Goal: Task Accomplishment & Management: Use online tool/utility

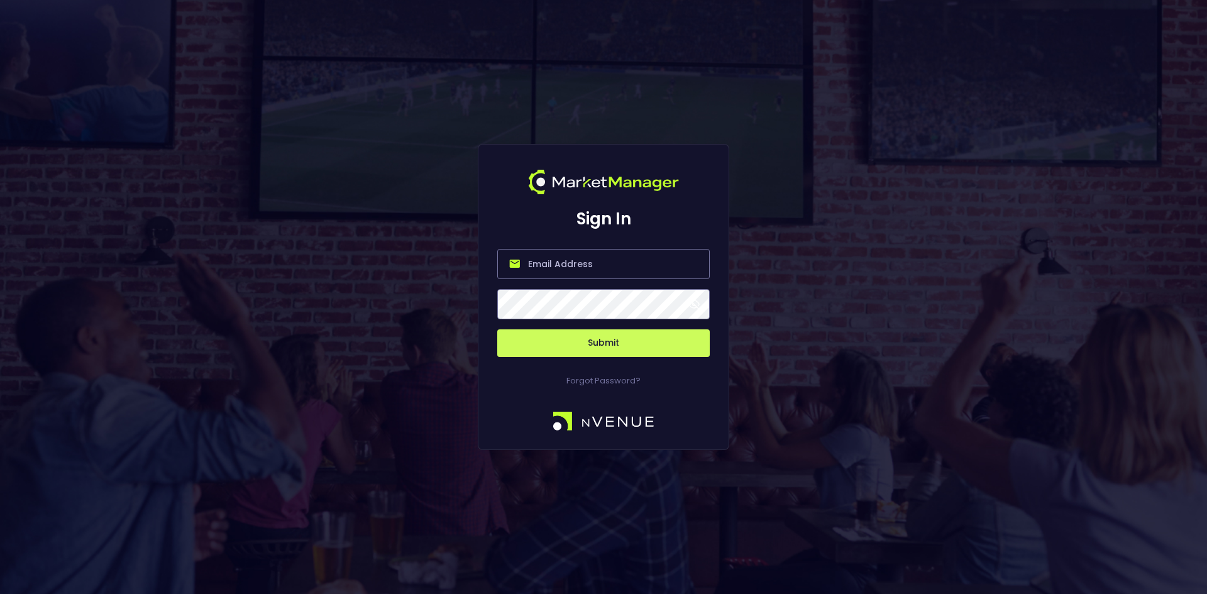
type input "[EMAIL_ADDRESS][DOMAIN_NAME]"
click at [590, 336] on button "Submit" at bounding box center [603, 343] width 212 height 28
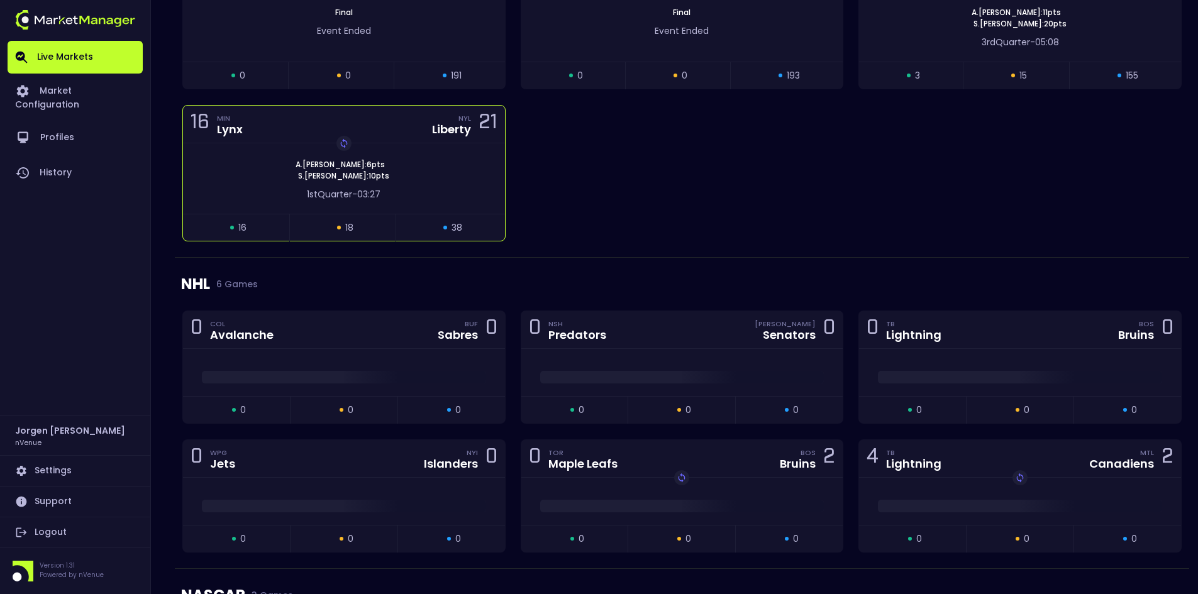
scroll to position [1132, 0]
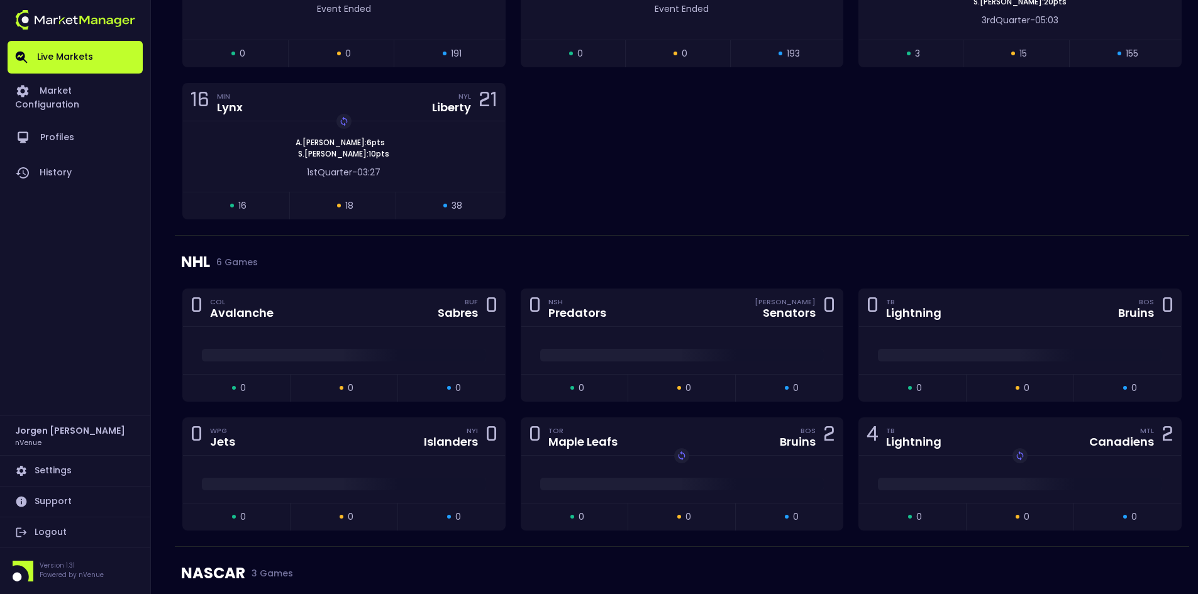
click at [576, 236] on div "NHL 6 Games" at bounding box center [681, 262] width 1001 height 53
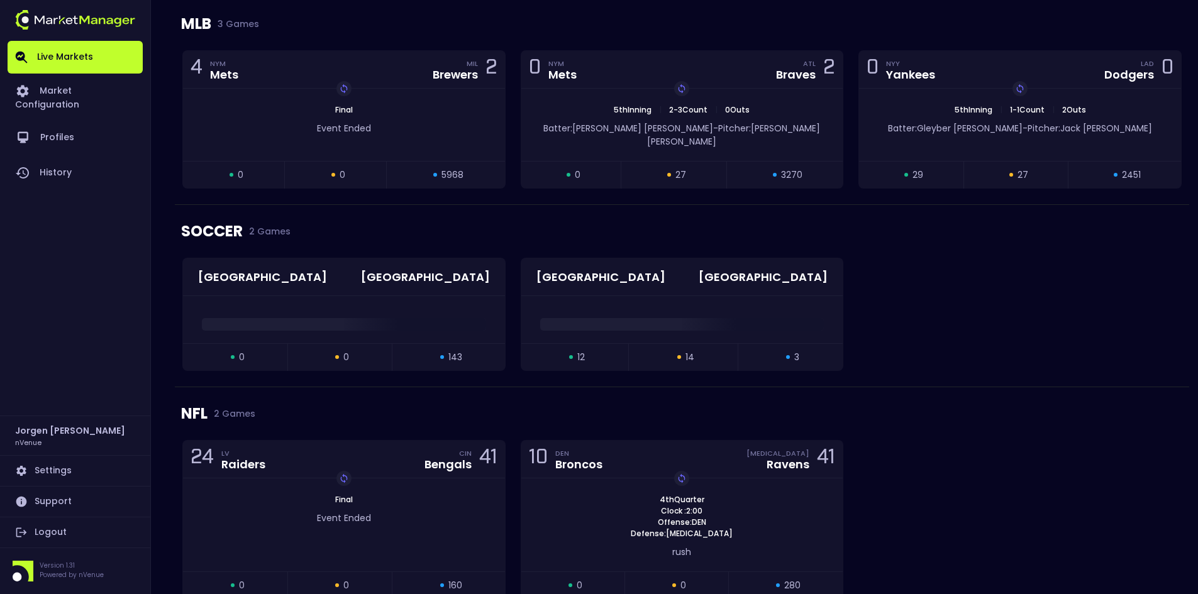
scroll to position [0, 0]
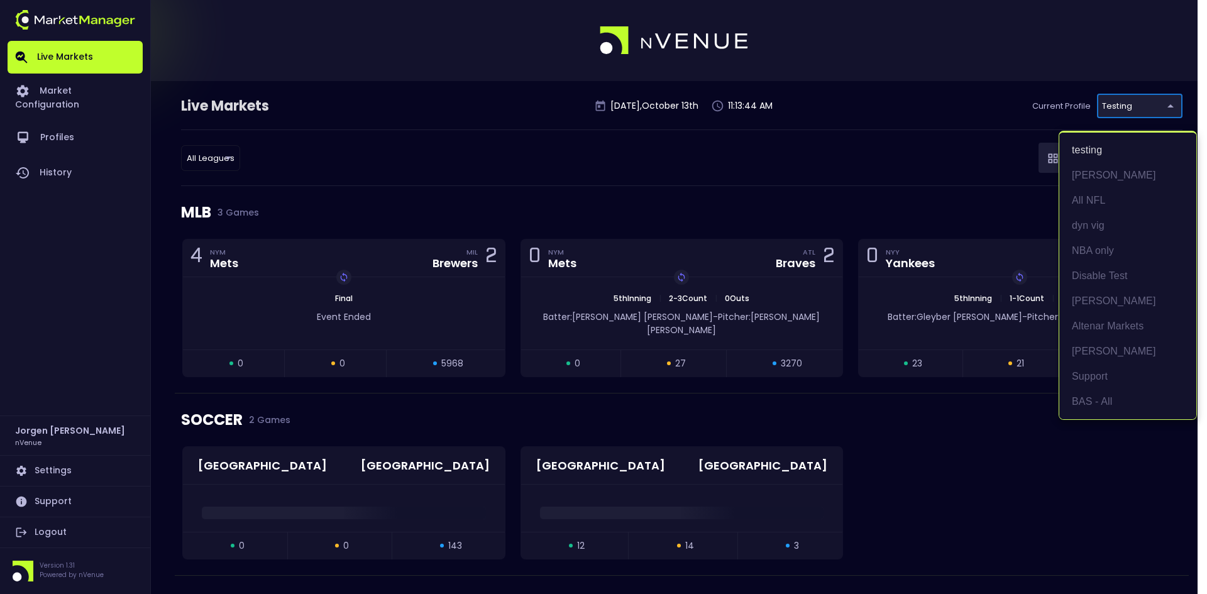
click at [1090, 397] on li "BAS - All" at bounding box center [1127, 401] width 137 height 25
type input "0d810fa5-e353-4d9c-b11d-31f095cae871"
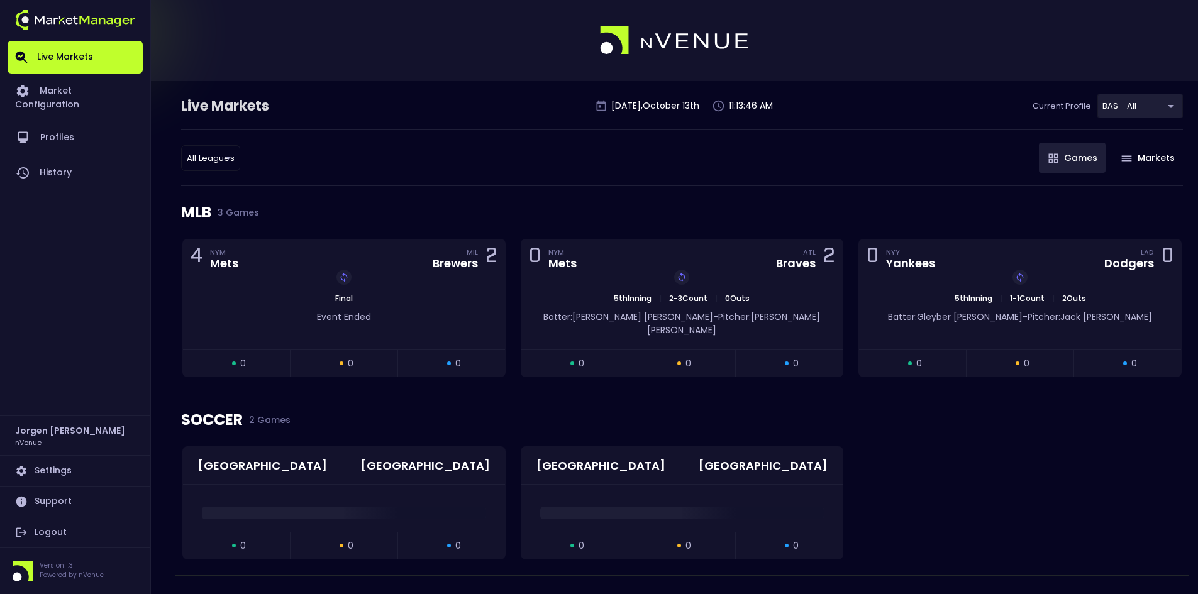
click at [861, 164] on div "All Leagues all leagues ​ Games Markets" at bounding box center [681, 157] width 1001 height 57
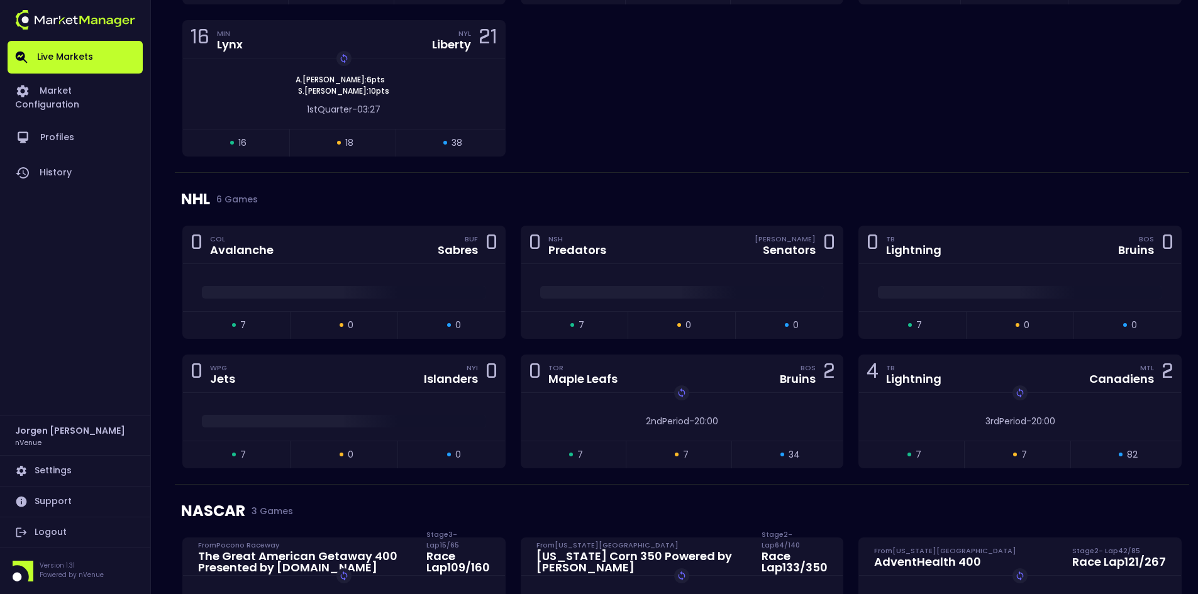
scroll to position [1206, 0]
click at [386, 286] on span at bounding box center [344, 292] width 284 height 13
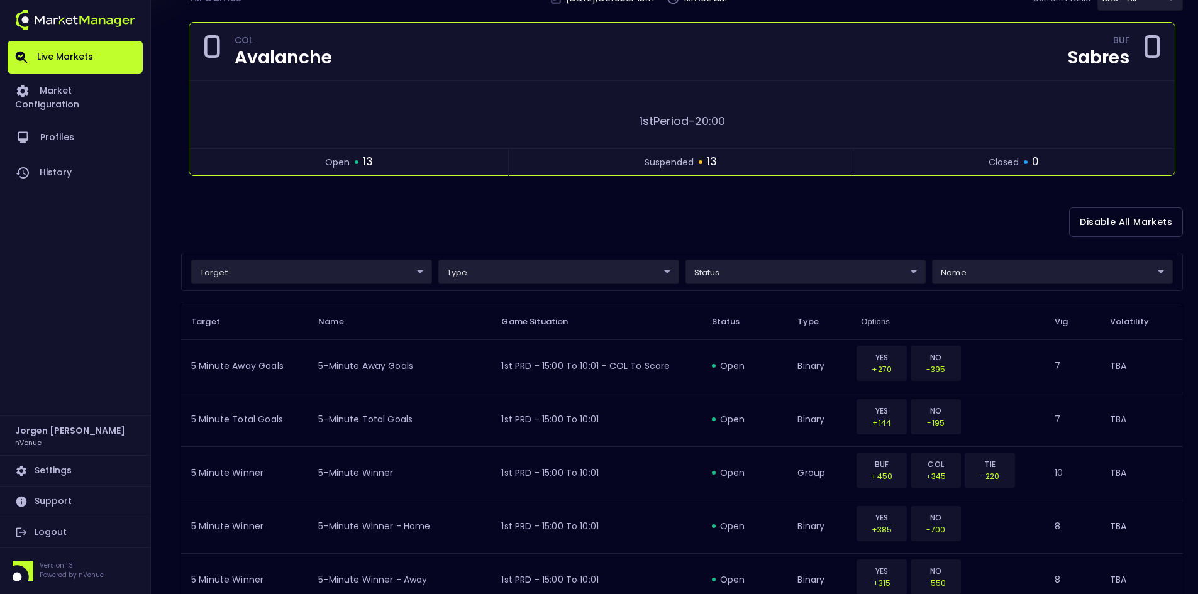
scroll to position [0, 0]
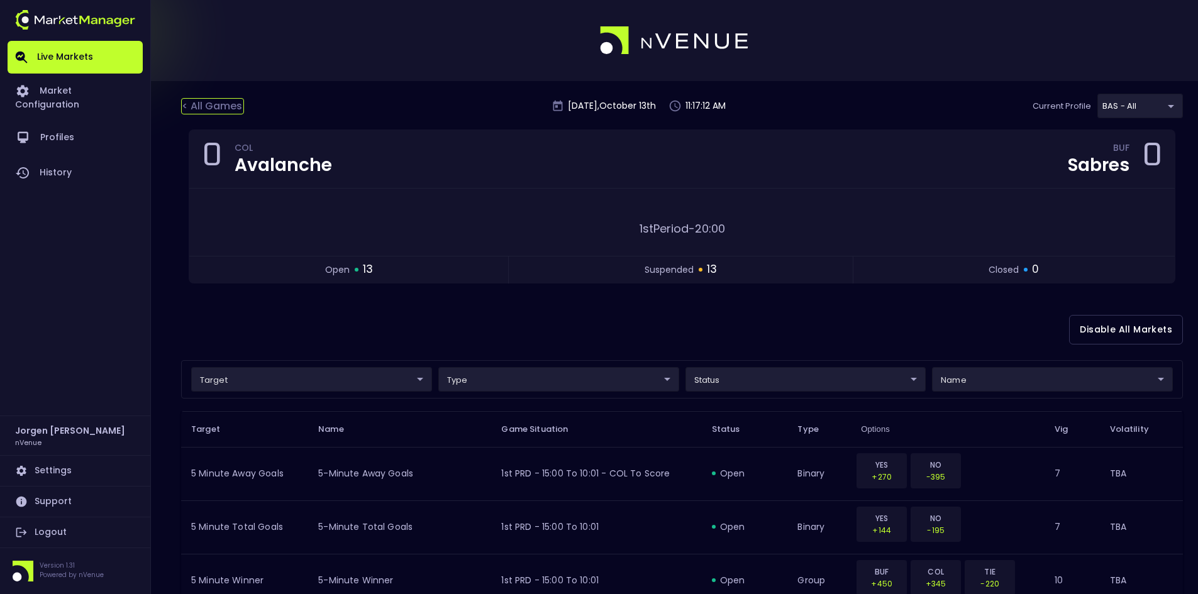
click at [209, 106] on div "< All Games" at bounding box center [212, 106] width 63 height 16
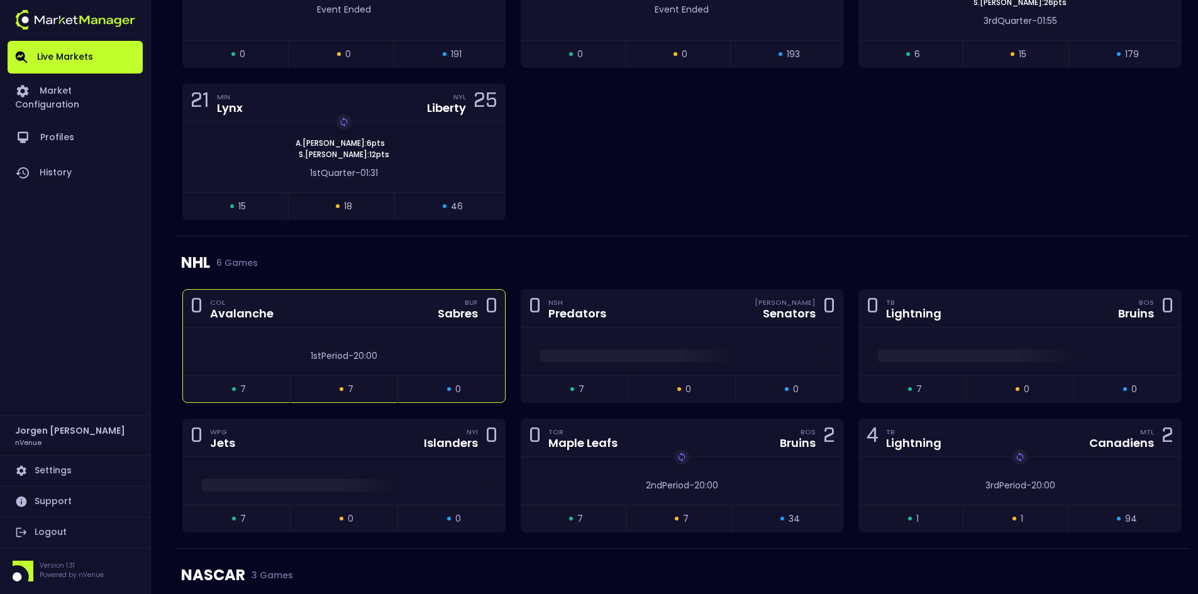
scroll to position [1132, 0]
click at [401, 304] on div "0 COL Avalanche BUF Sabres 0" at bounding box center [344, 307] width 322 height 38
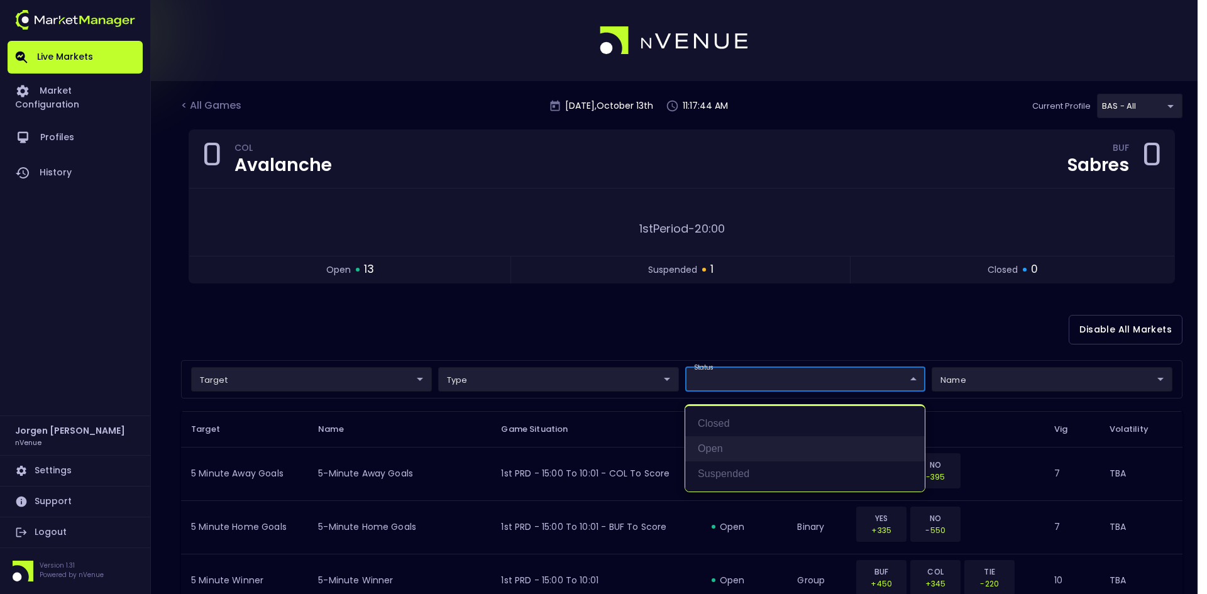
click at [715, 449] on li "open" at bounding box center [805, 448] width 240 height 25
type input "open"
click at [702, 328] on div at bounding box center [603, 297] width 1207 height 594
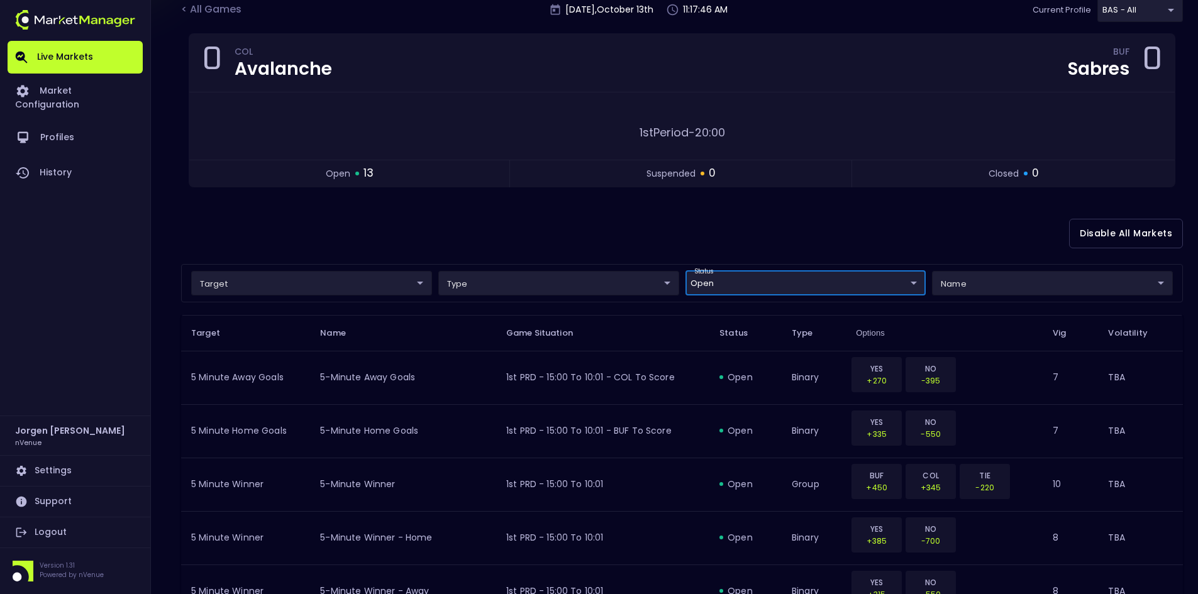
scroll to position [126, 0]
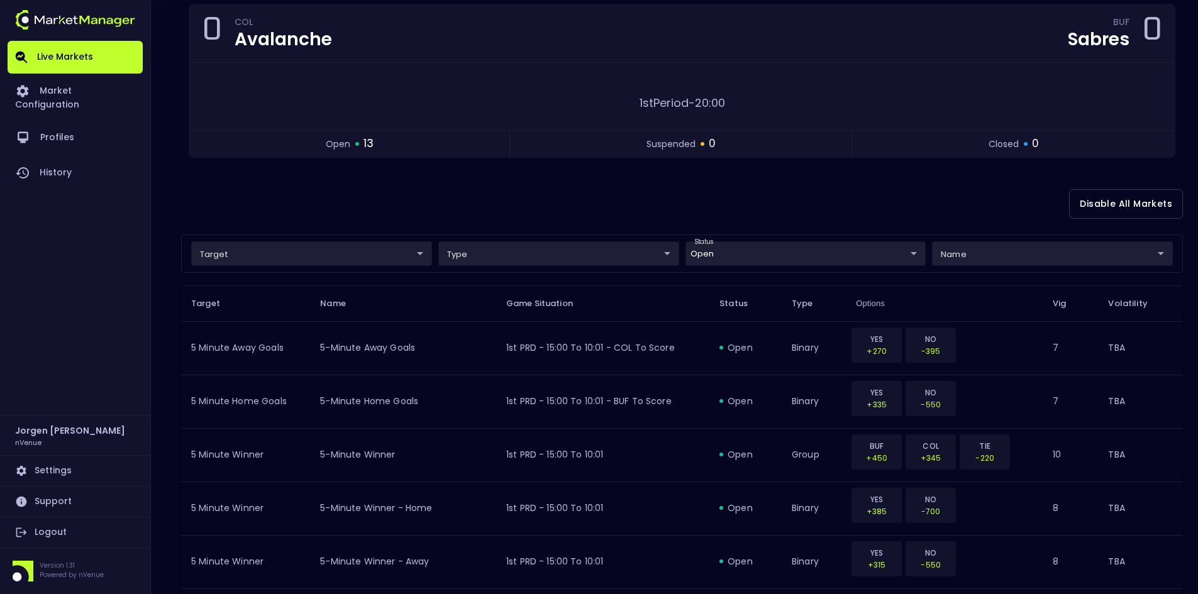
click at [543, 189] on div "Disable All Markets" at bounding box center [681, 204] width 1001 height 61
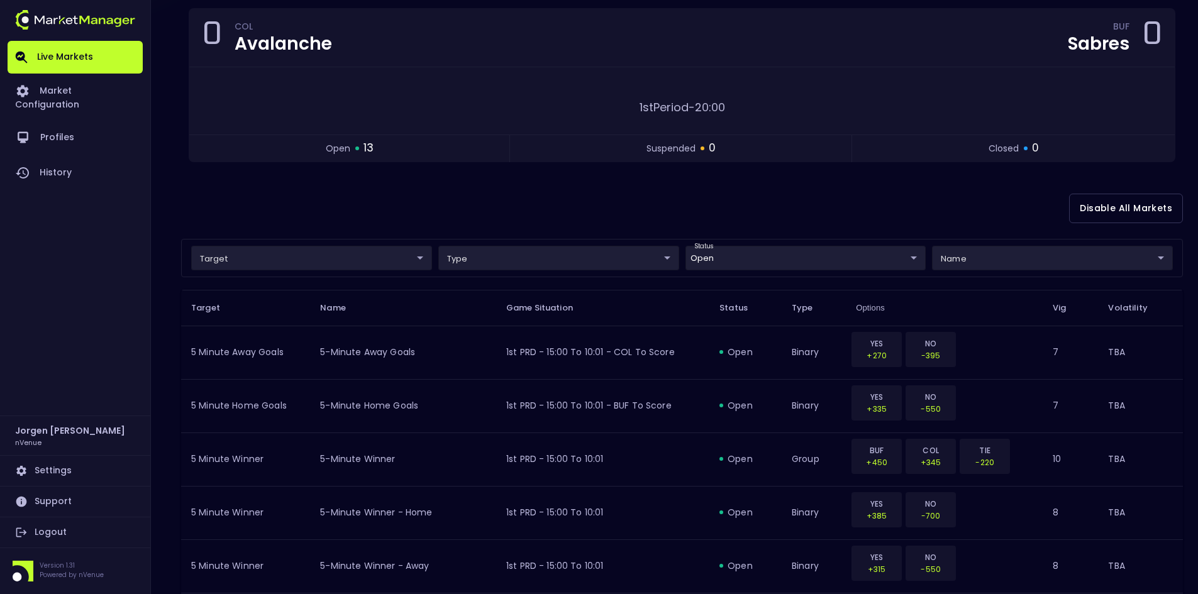
scroll to position [0, 0]
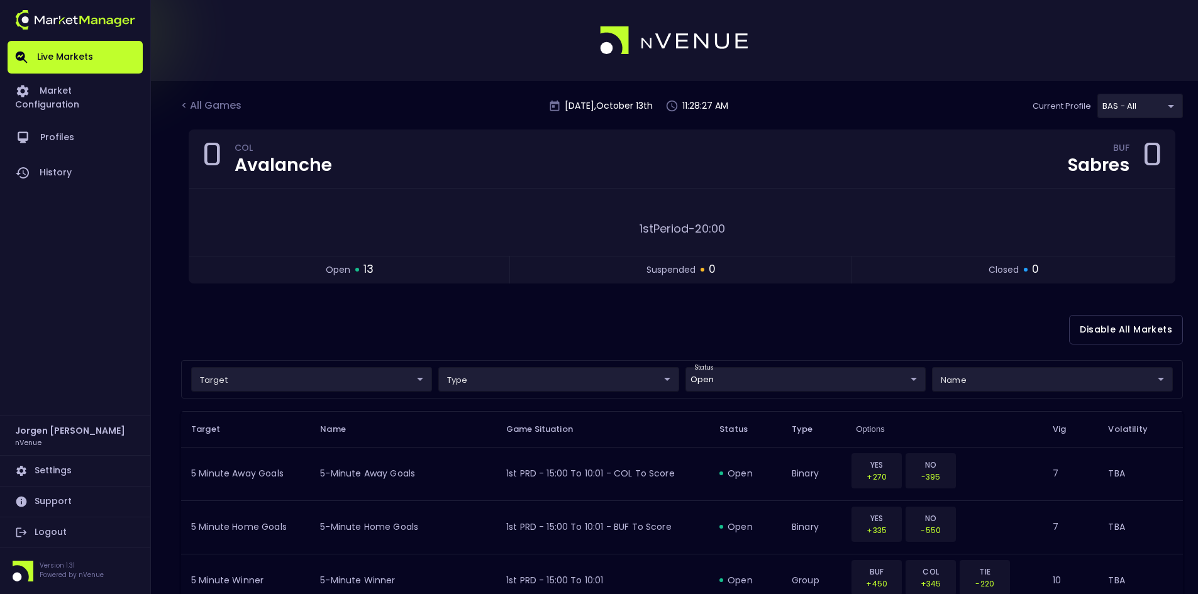
click at [349, 38] on div at bounding box center [599, 40] width 1198 height 81
click at [223, 105] on div "< All Games" at bounding box center [212, 106] width 63 height 16
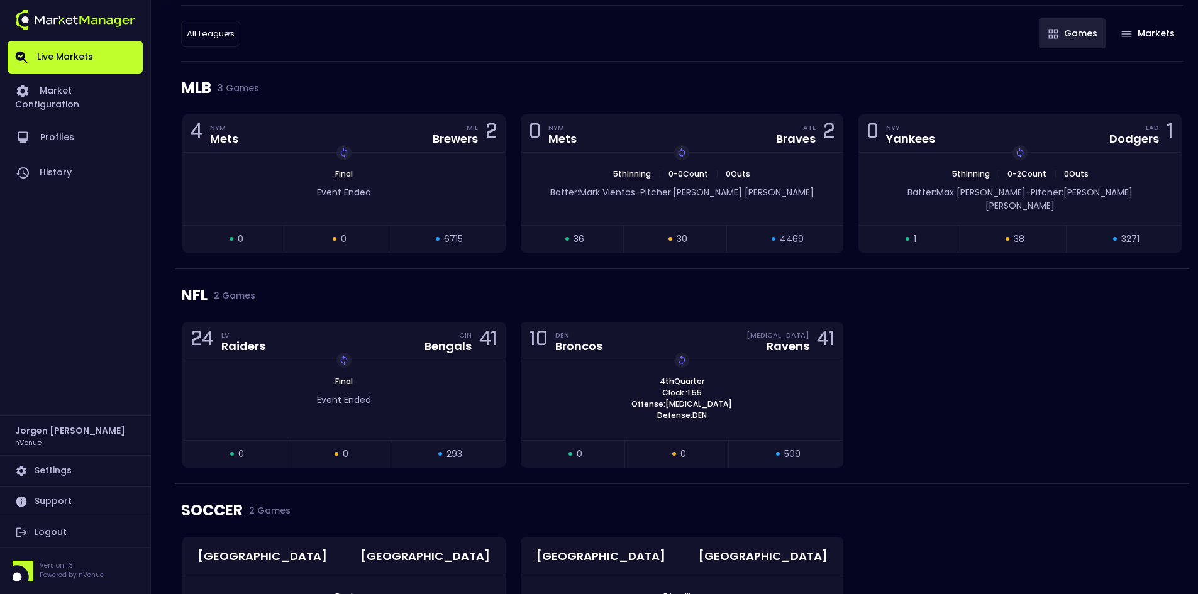
scroll to position [126, 0]
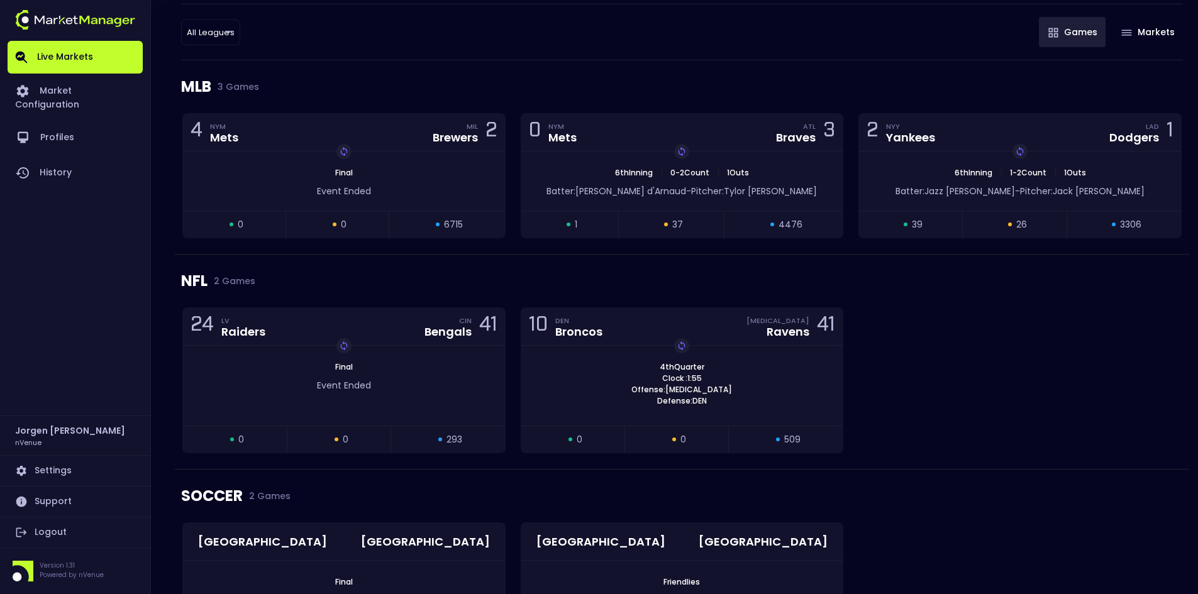
click at [1003, 311] on div "24 LV Raiders CIN Bengals 41 Replay Game Final Event Ended open 0 suspended 0 c…" at bounding box center [682, 388] width 1014 height 162
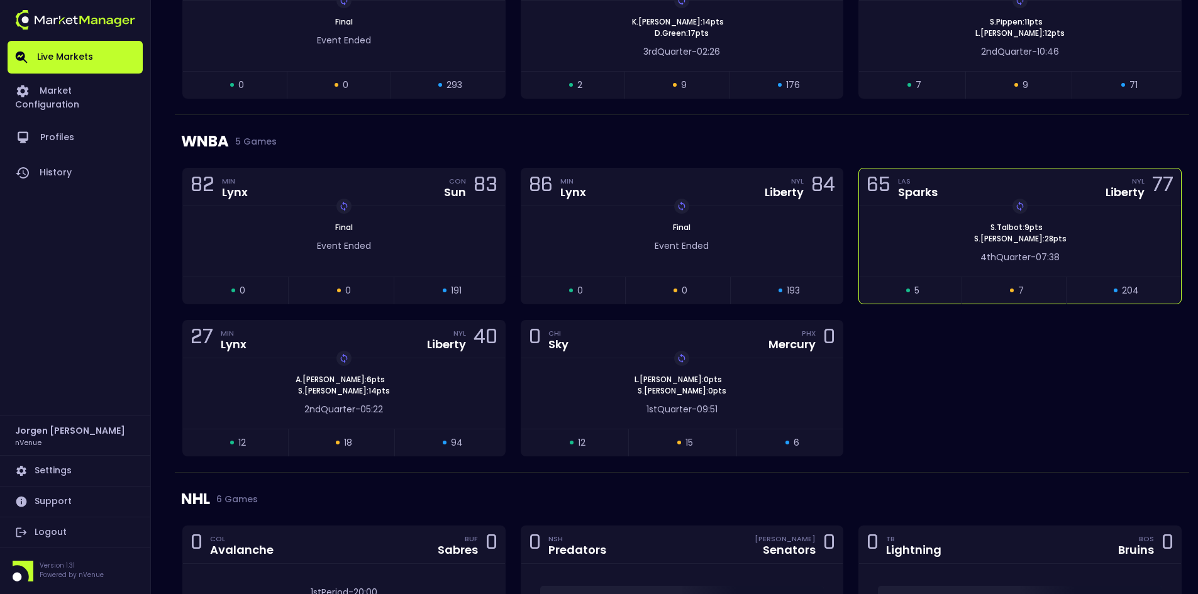
scroll to position [1194, 0]
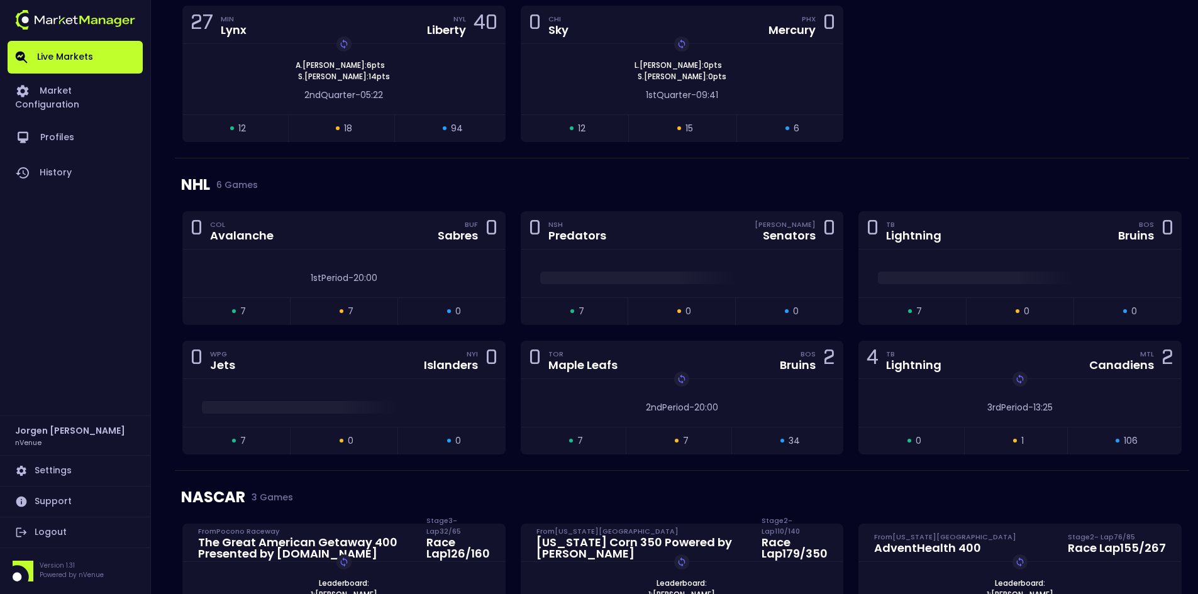
click at [981, 115] on div "82 MIN Lynx CON Sun 83 Replay Game Final Event Ended open 0 suspended 0 closed …" at bounding box center [682, 6] width 1014 height 304
click at [562, 164] on div "NHL 6 Games" at bounding box center [681, 184] width 1001 height 53
click at [1058, 155] on div "82 MIN Lynx CON Sun 83 Replay Game Final Event Ended open 0 suspended 0 closed …" at bounding box center [682, 6] width 1014 height 304
click at [563, 181] on div "NHL 6 Games" at bounding box center [681, 184] width 1001 height 53
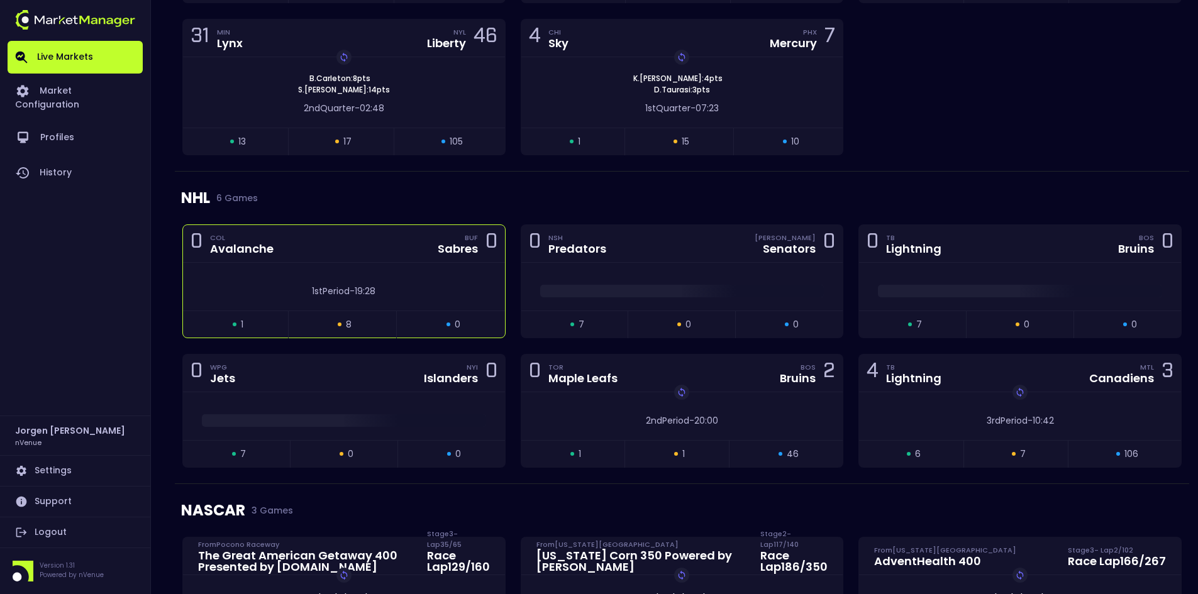
click at [400, 263] on div "1st Period - 19:28" at bounding box center [344, 287] width 322 height 48
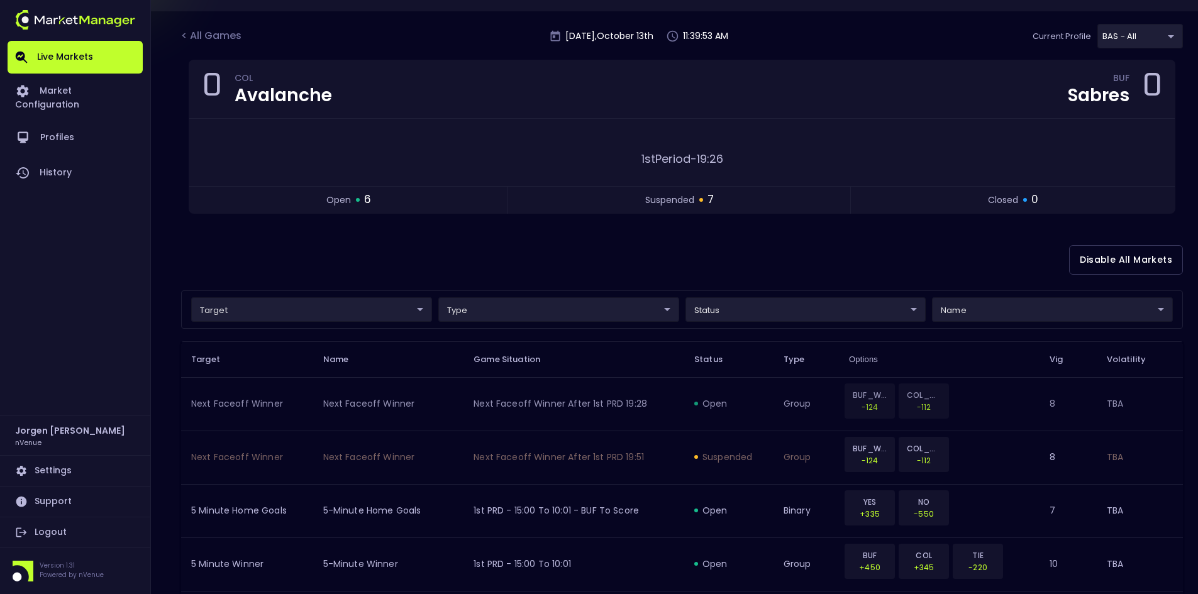
scroll to position [0, 0]
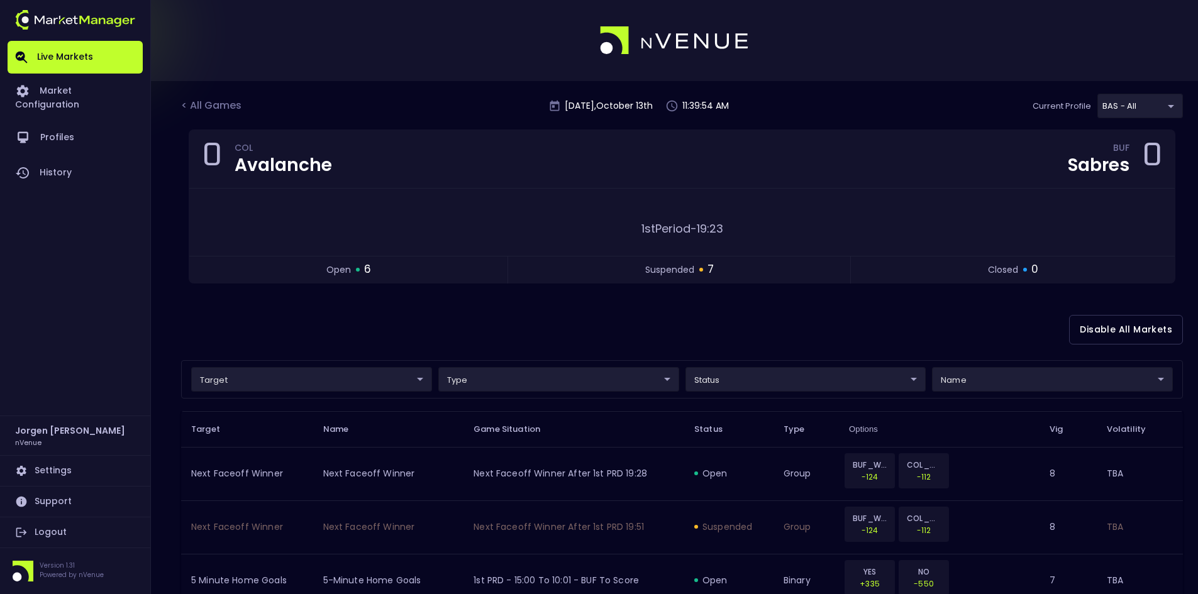
click at [732, 385] on body "Live Markets Market Configuration Profiles History [PERSON_NAME] nVenue Setting…" at bounding box center [599, 602] width 1198 height 1205
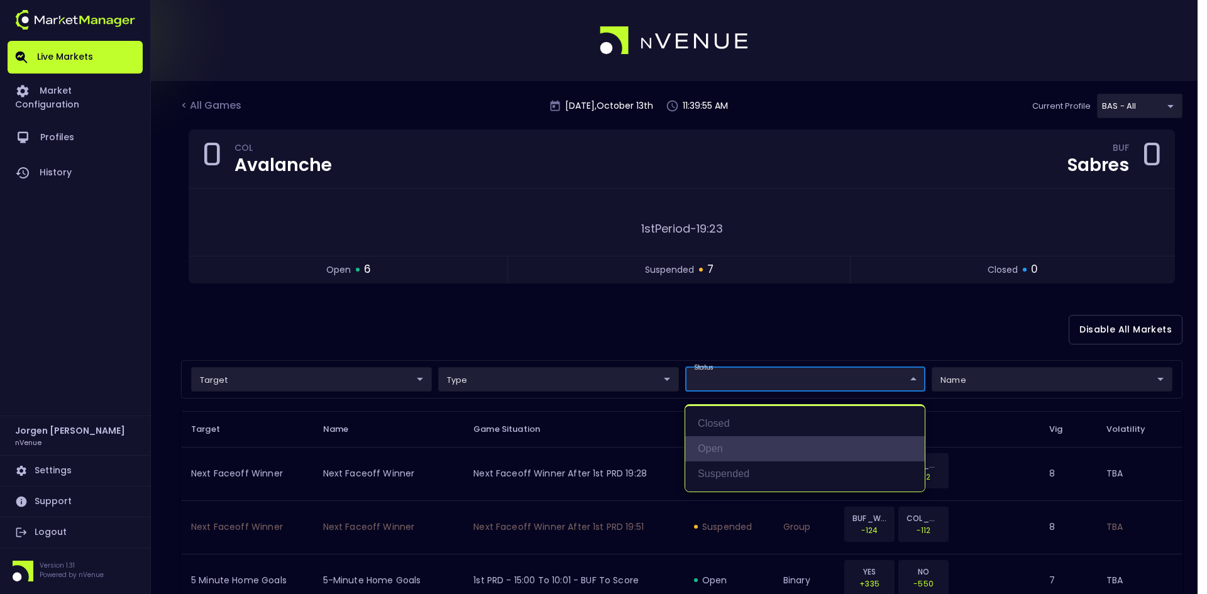
click at [715, 450] on li "open" at bounding box center [805, 448] width 240 height 25
type input "open"
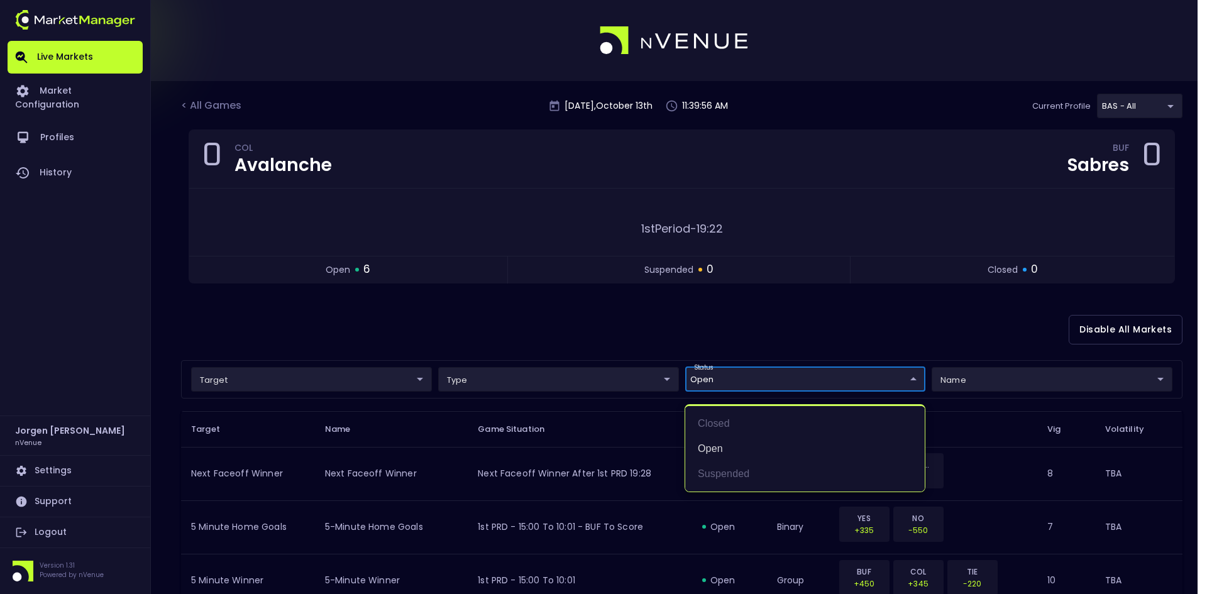
click at [647, 319] on div at bounding box center [603, 297] width 1207 height 594
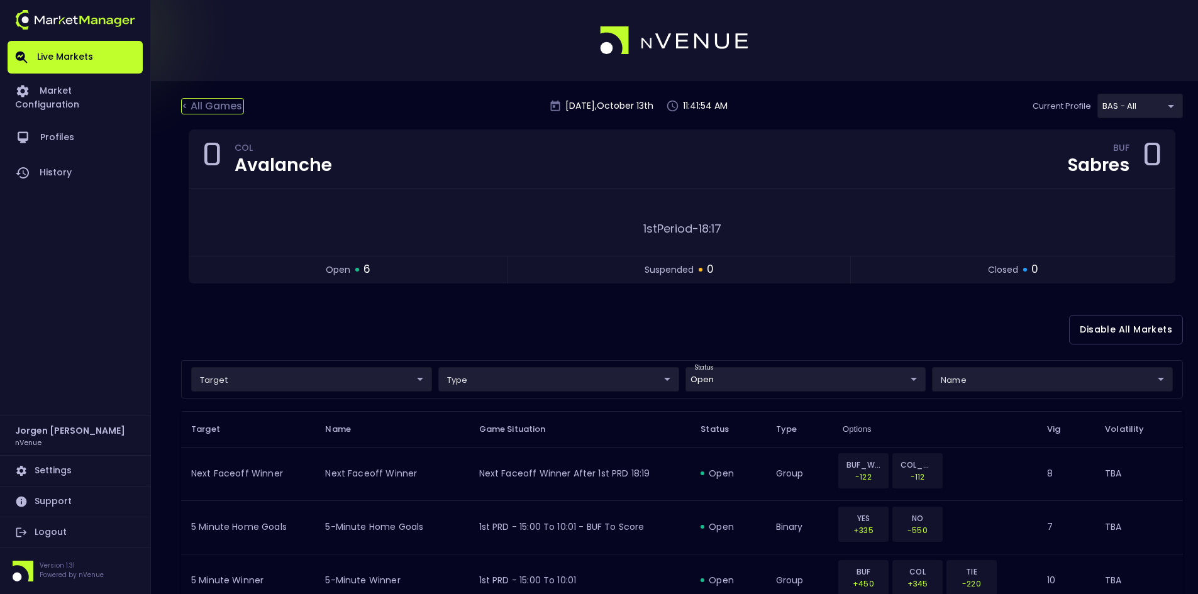
click at [220, 106] on div "< All Games" at bounding box center [212, 106] width 63 height 16
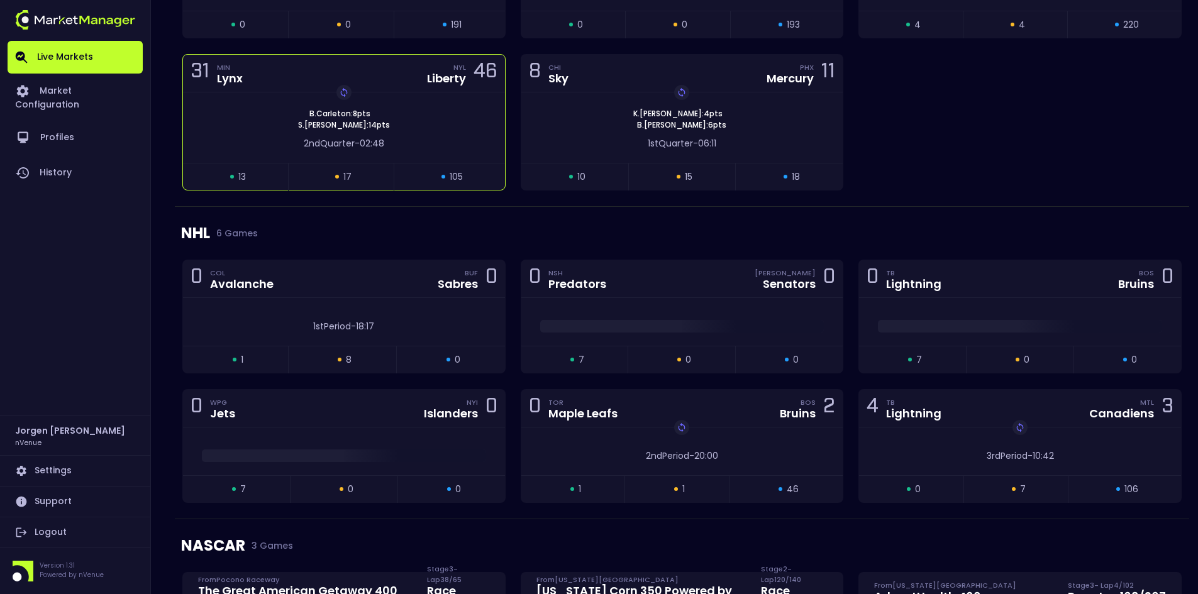
scroll to position [1194, 0]
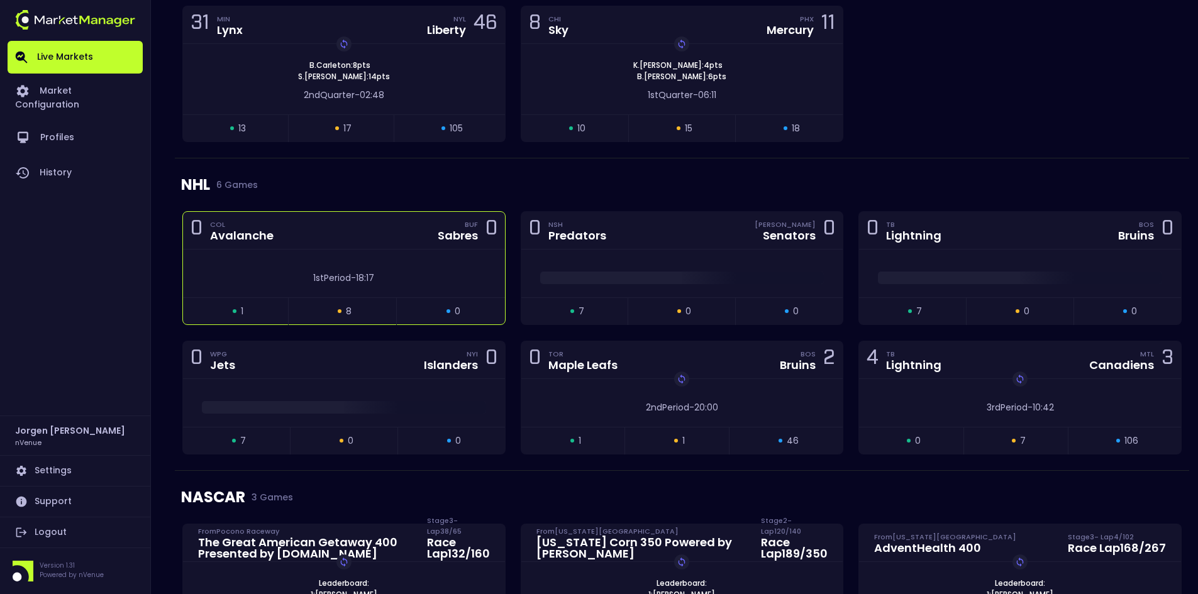
click at [428, 259] on div "1st Period - 18:17" at bounding box center [344, 274] width 322 height 48
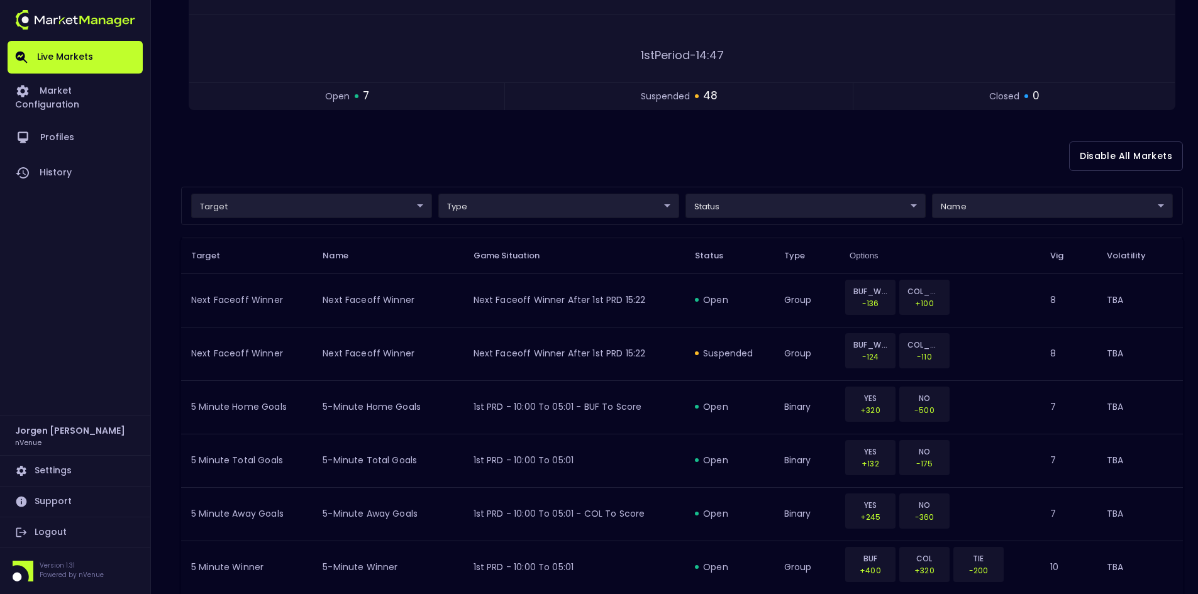
scroll to position [0, 0]
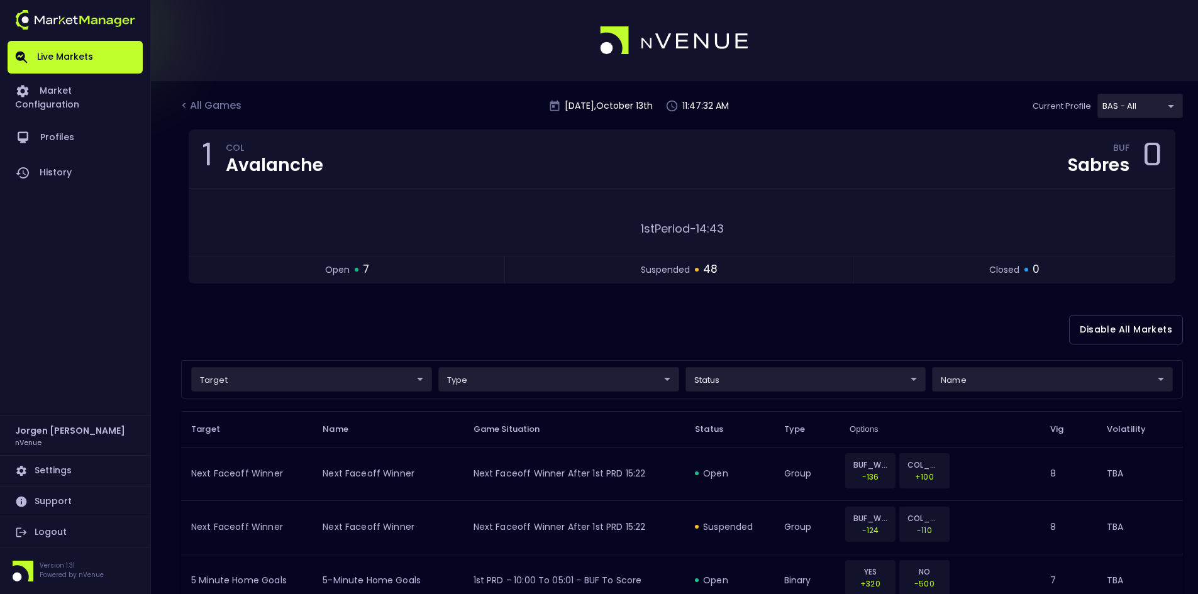
click at [485, 316] on div "Disable All Markets" at bounding box center [681, 329] width 1001 height 61
click at [528, 338] on div "Disable All Markets" at bounding box center [681, 329] width 1001 height 61
click at [551, 321] on div "Disable All Markets" at bounding box center [681, 329] width 1001 height 61
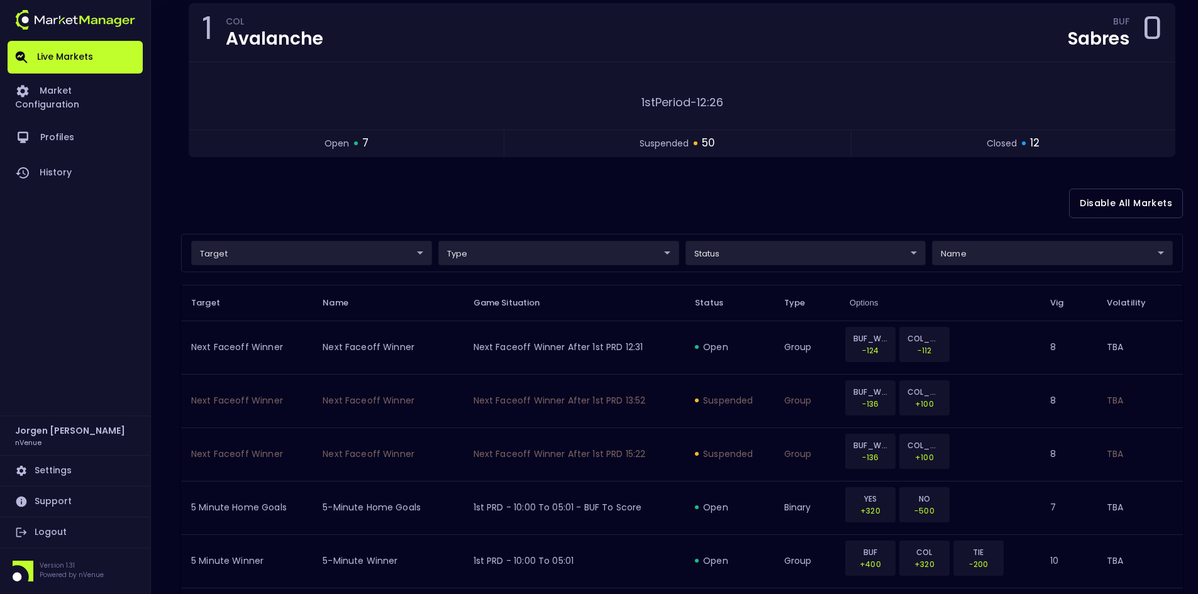
scroll to position [126, 0]
click at [780, 196] on div "Disable All Markets" at bounding box center [681, 204] width 1001 height 61
click at [561, 189] on div "Disable All Markets" at bounding box center [681, 204] width 1001 height 61
click at [574, 188] on div "Disable All Markets" at bounding box center [681, 204] width 1001 height 61
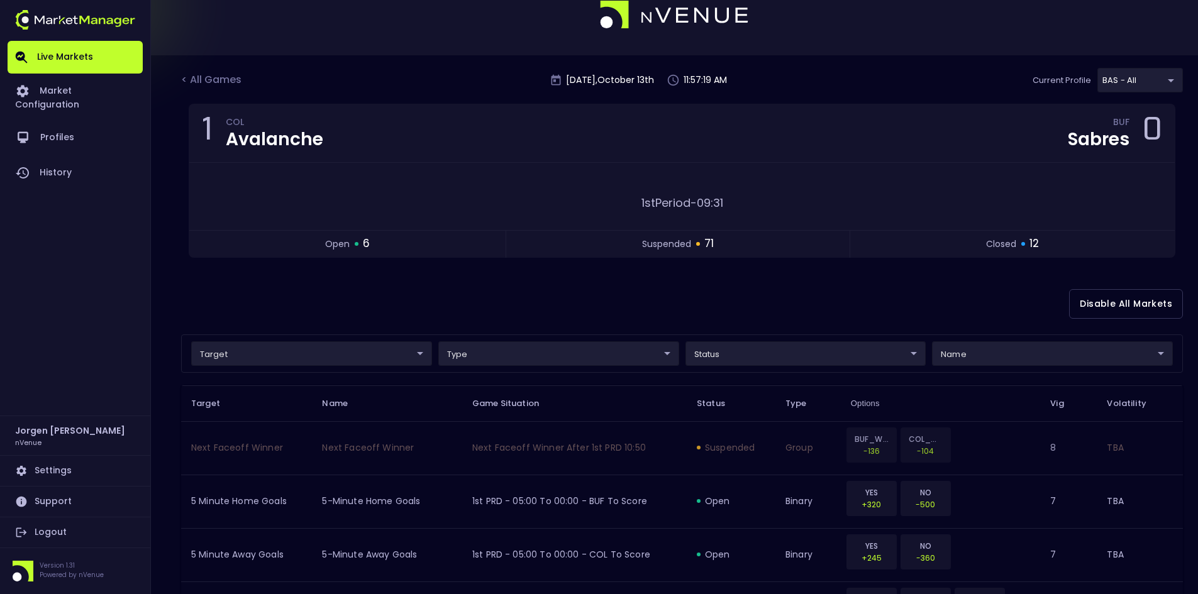
scroll to position [0, 0]
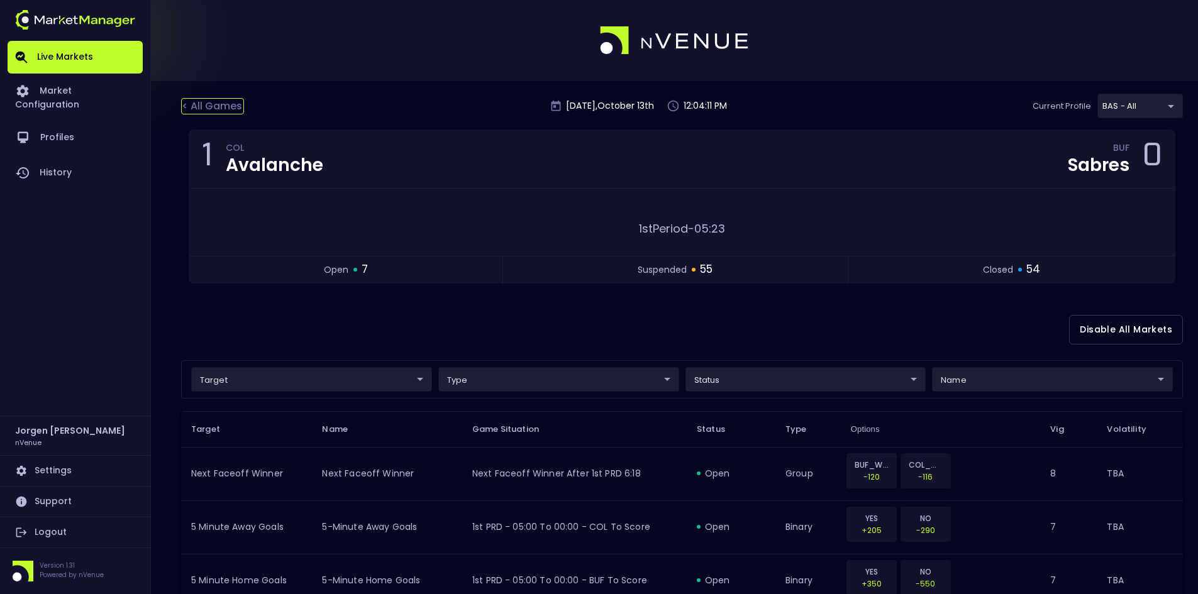
click at [224, 105] on div "< All Games" at bounding box center [212, 106] width 63 height 16
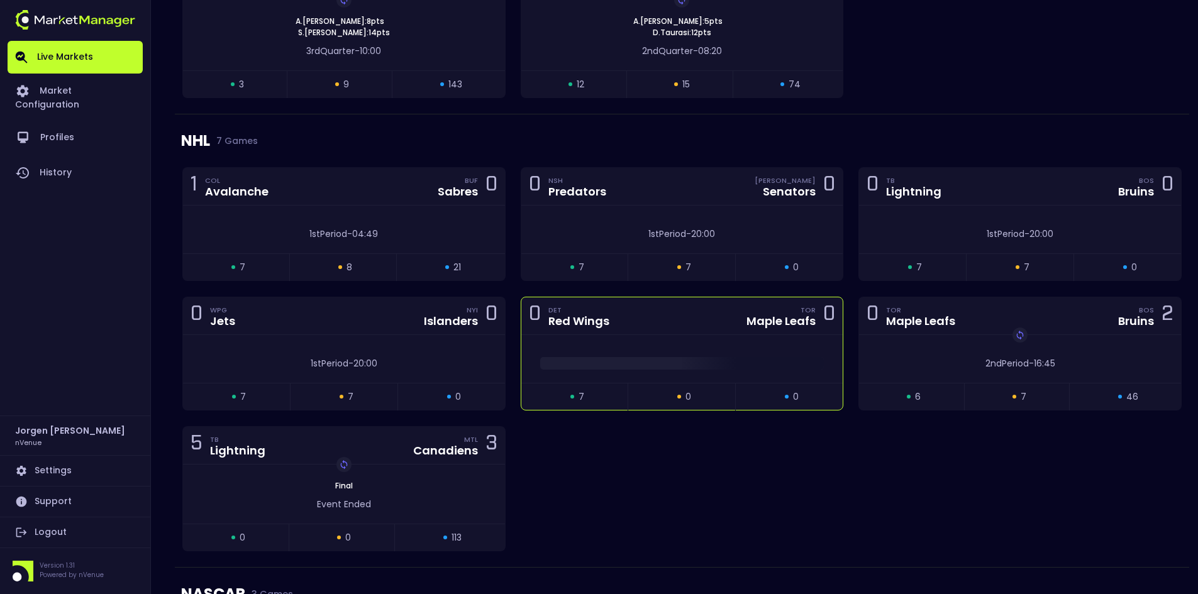
scroll to position [1257, 0]
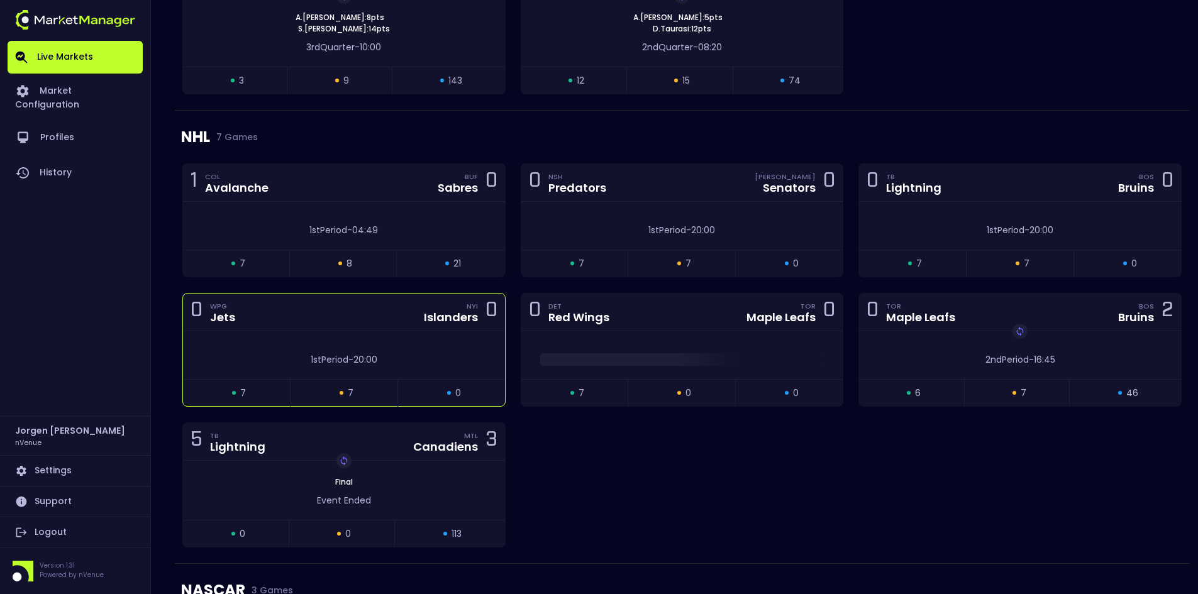
click at [443, 331] on div "1st Period - 20:00" at bounding box center [344, 355] width 322 height 48
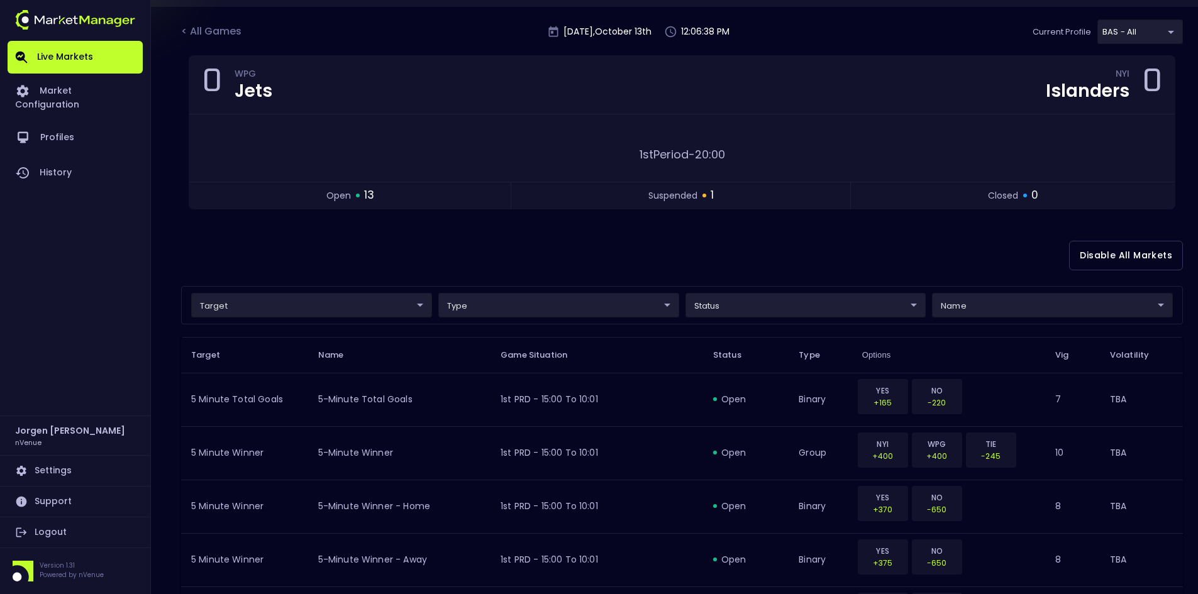
scroll to position [0, 0]
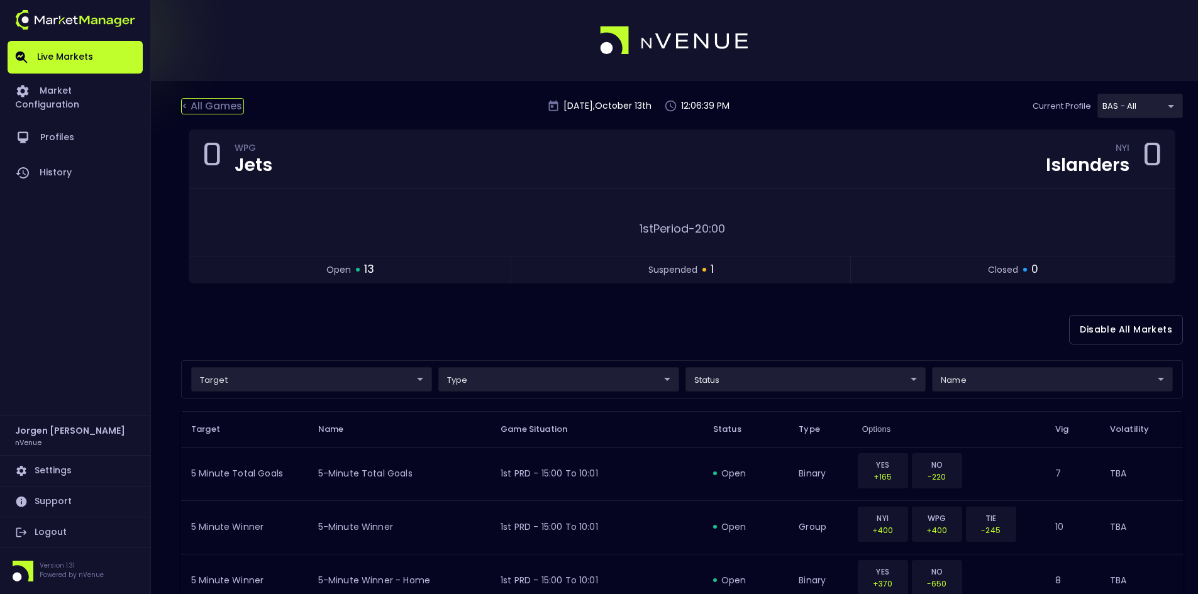
click at [221, 107] on div "< All Games" at bounding box center [212, 106] width 63 height 16
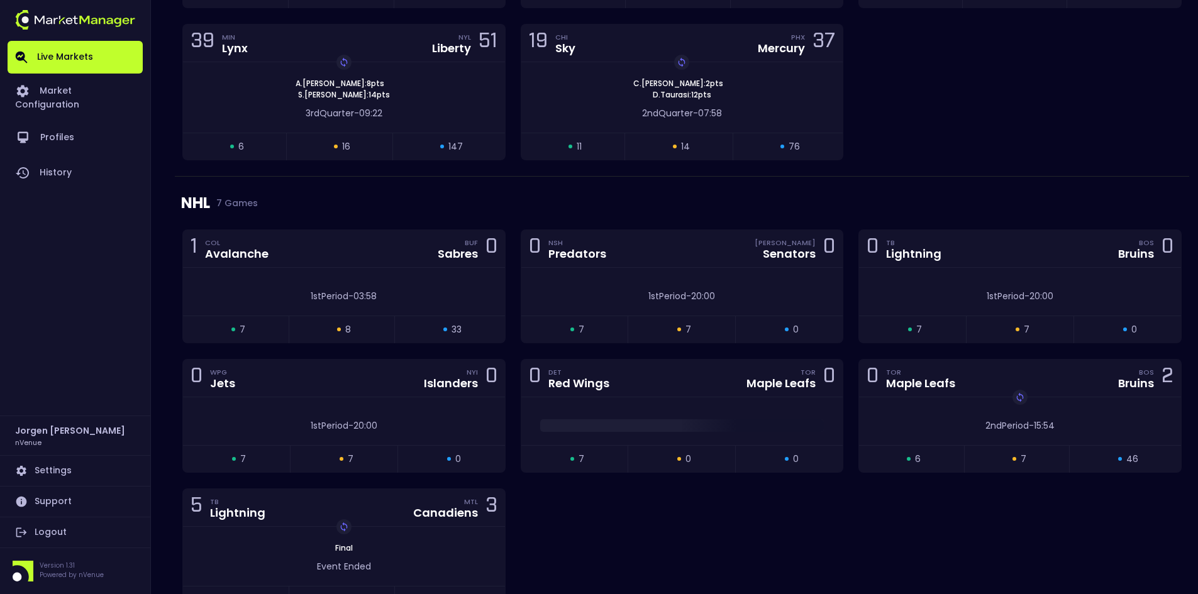
scroll to position [1194, 0]
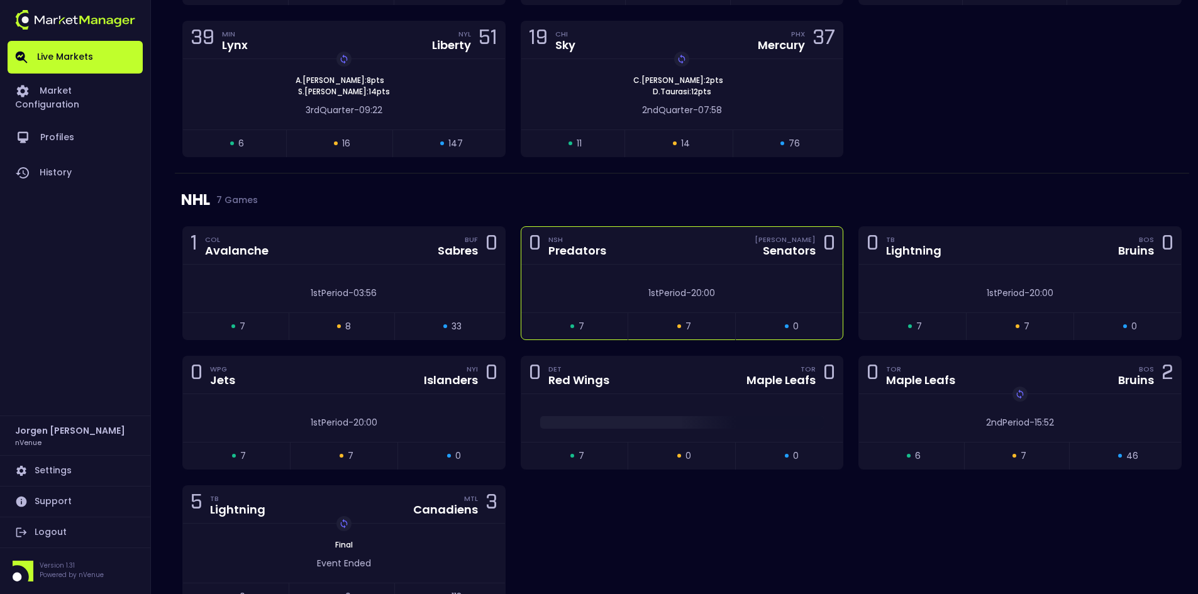
click at [625, 265] on div "1st Period - 20:00" at bounding box center [682, 289] width 322 height 48
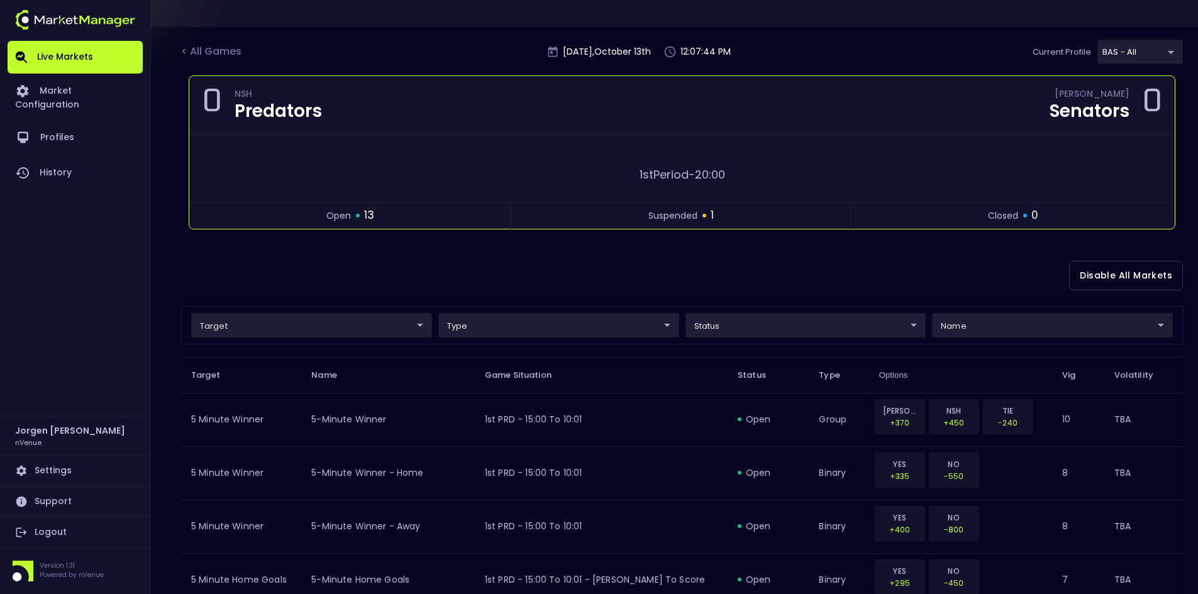
scroll to position [0, 0]
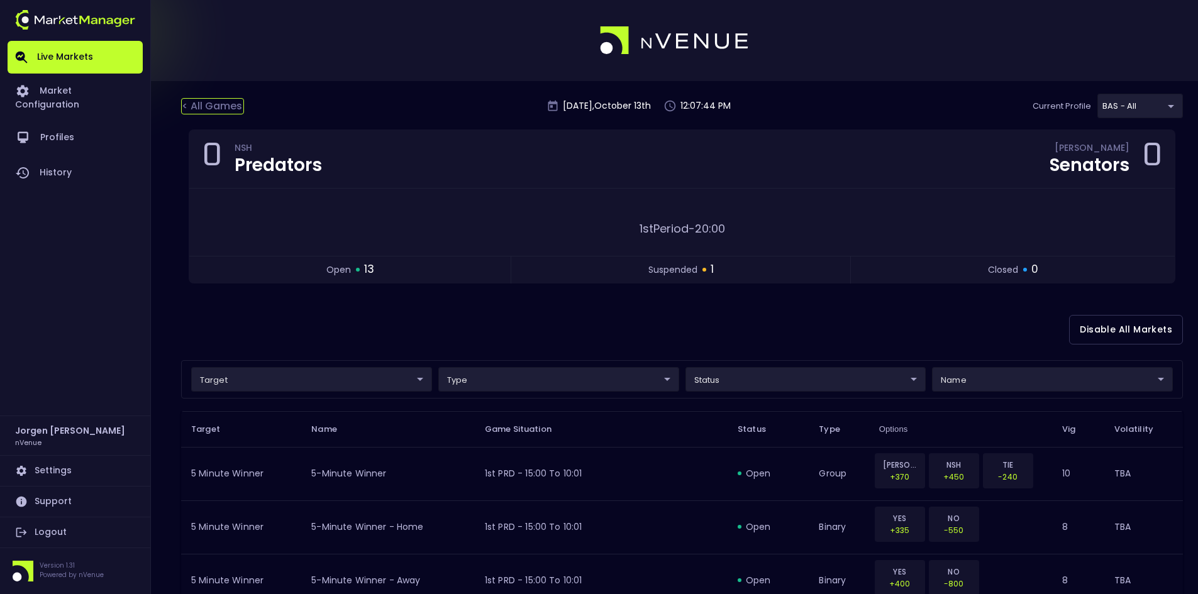
click at [231, 104] on div "< All Games" at bounding box center [212, 106] width 63 height 16
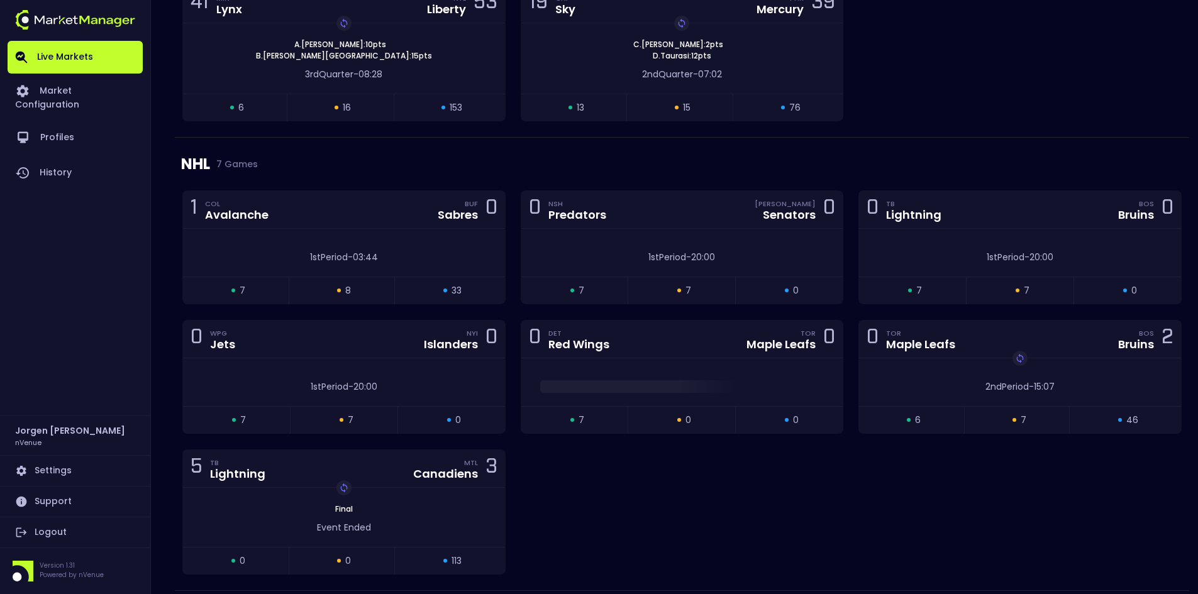
scroll to position [1257, 0]
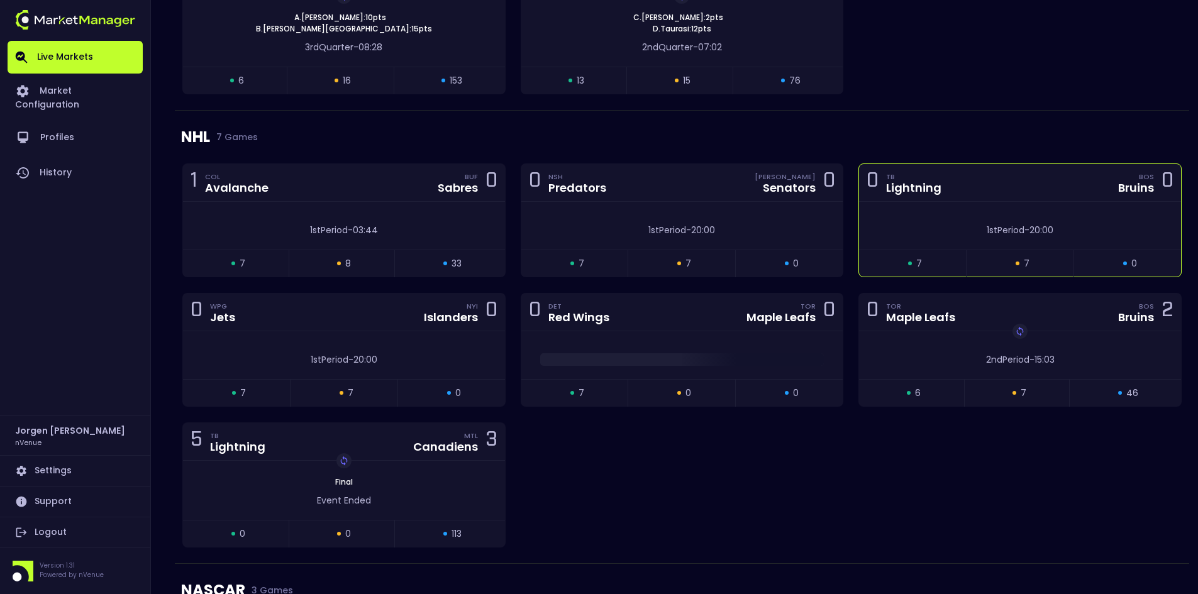
click at [932, 218] on div "1st Period - 20:00" at bounding box center [1020, 227] width 322 height 19
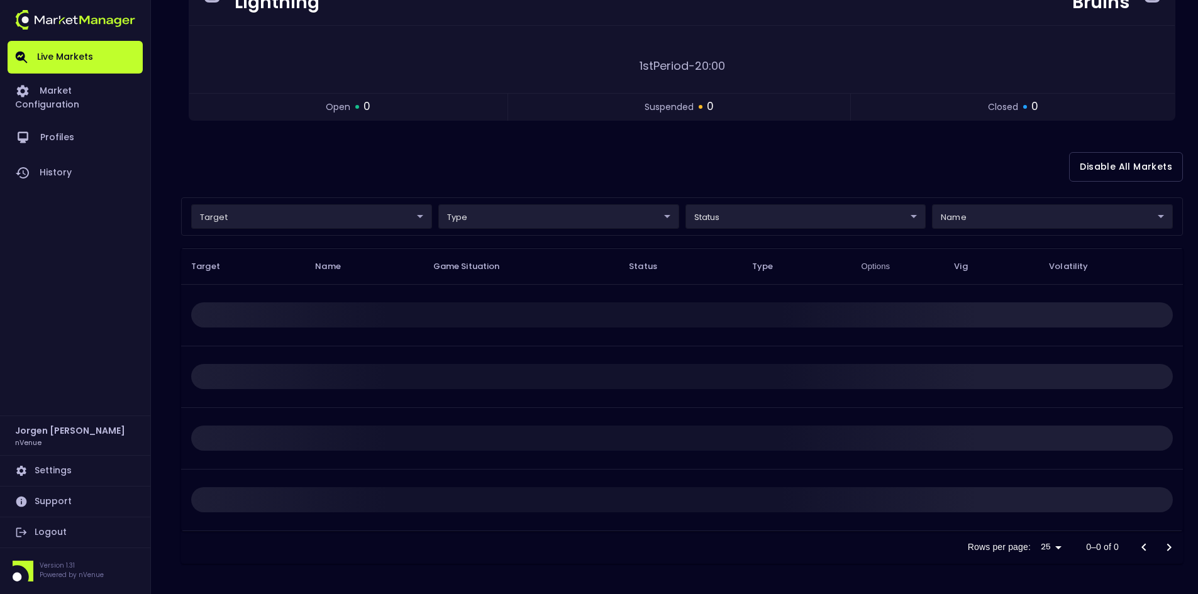
scroll to position [0, 0]
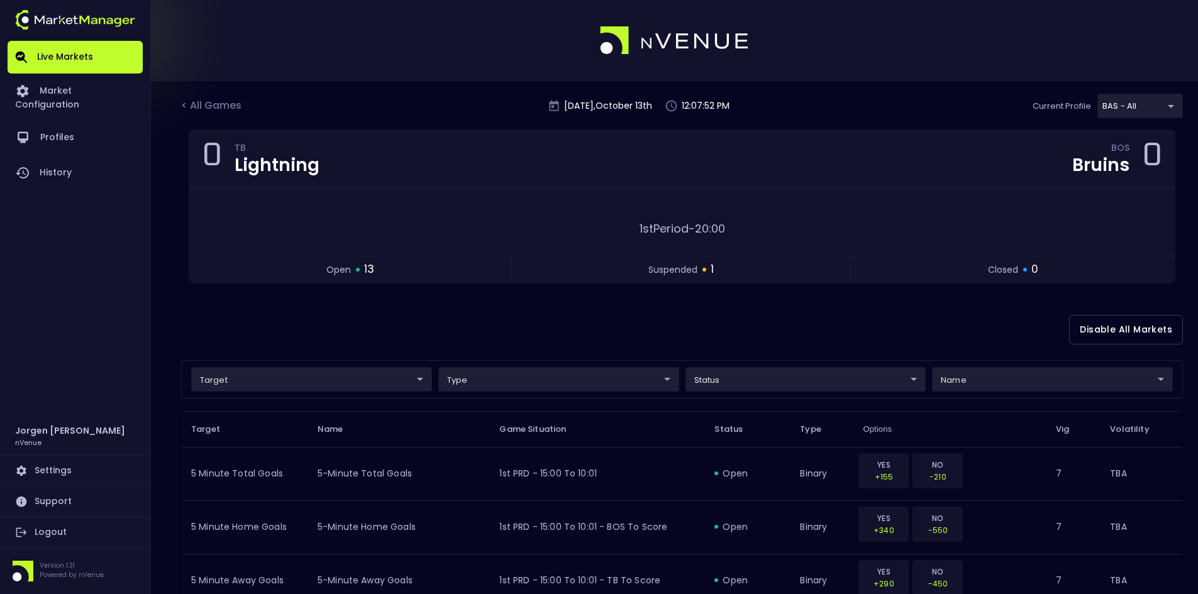
click at [193, 304] on div "Disable All Markets" at bounding box center [681, 329] width 1001 height 61
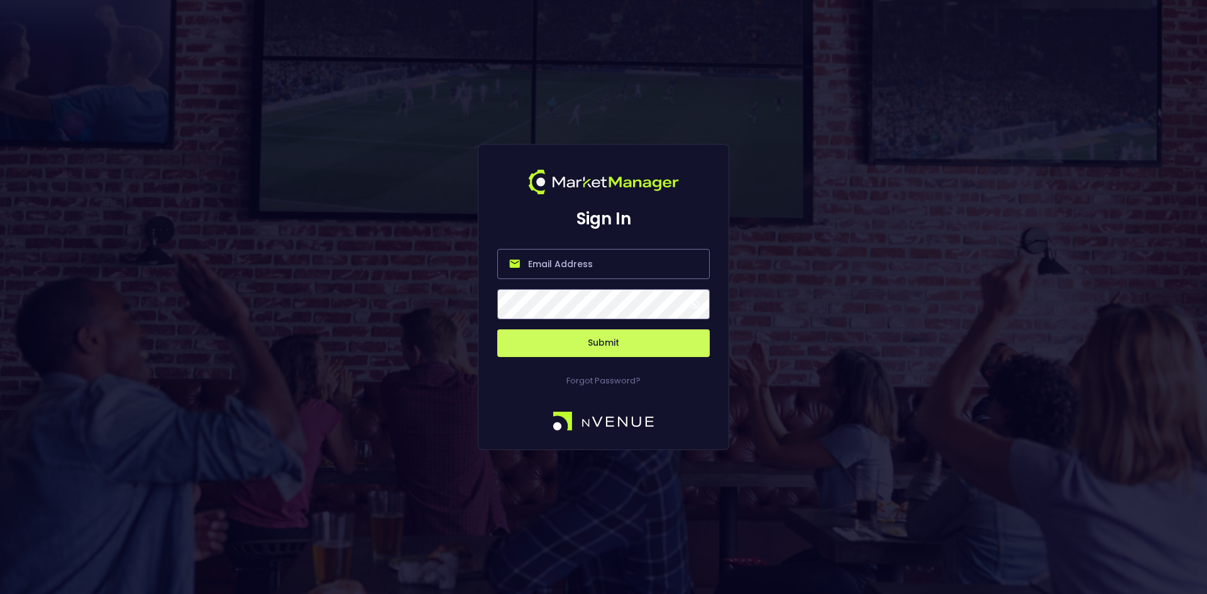
click at [578, 258] on input "email" at bounding box center [603, 264] width 212 height 30
type input "[EMAIL_ADDRESS][DOMAIN_NAME]"
click at [599, 339] on button "Submit" at bounding box center [603, 343] width 212 height 28
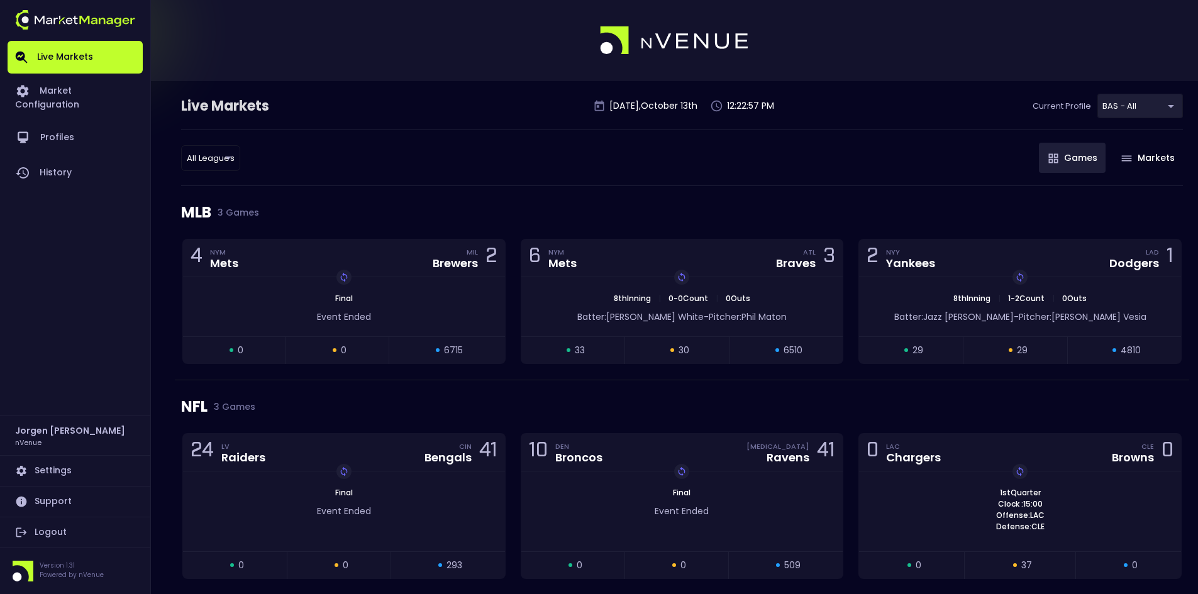
click at [472, 206] on div "MLB 3 Games" at bounding box center [681, 212] width 1001 height 53
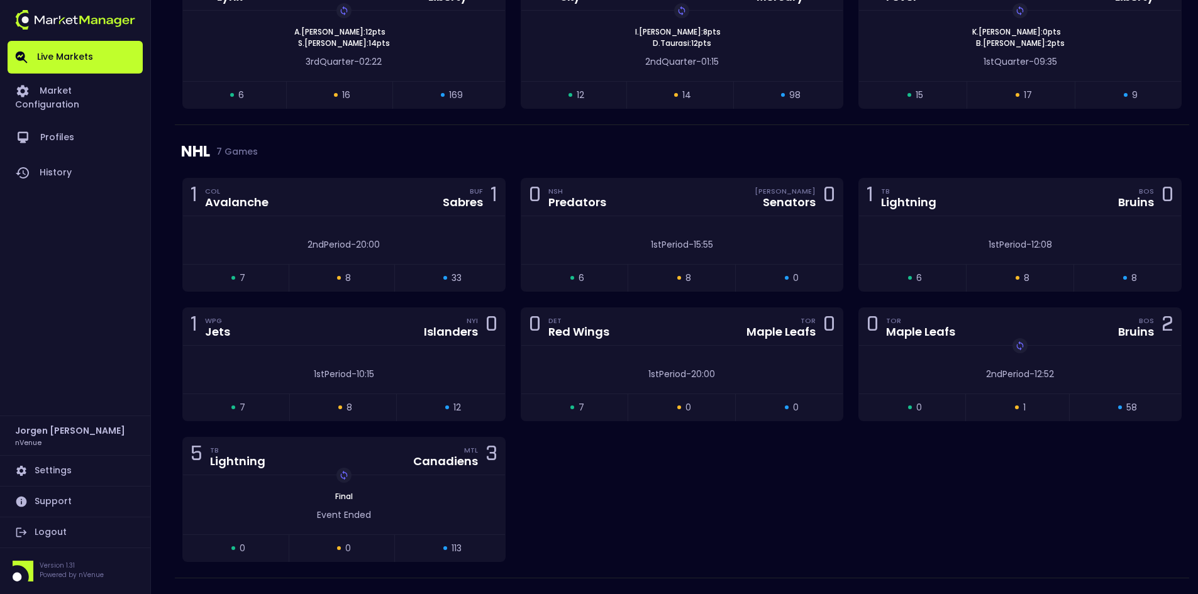
scroll to position [1257, 0]
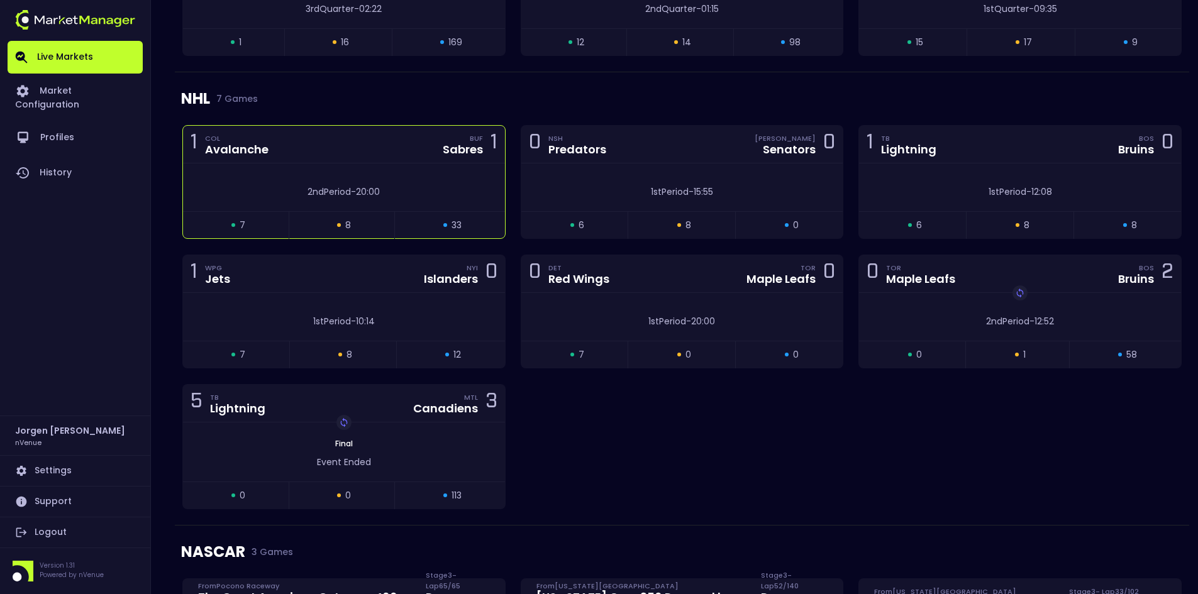
click at [336, 170] on div "2nd Period - 20:00" at bounding box center [344, 187] width 322 height 48
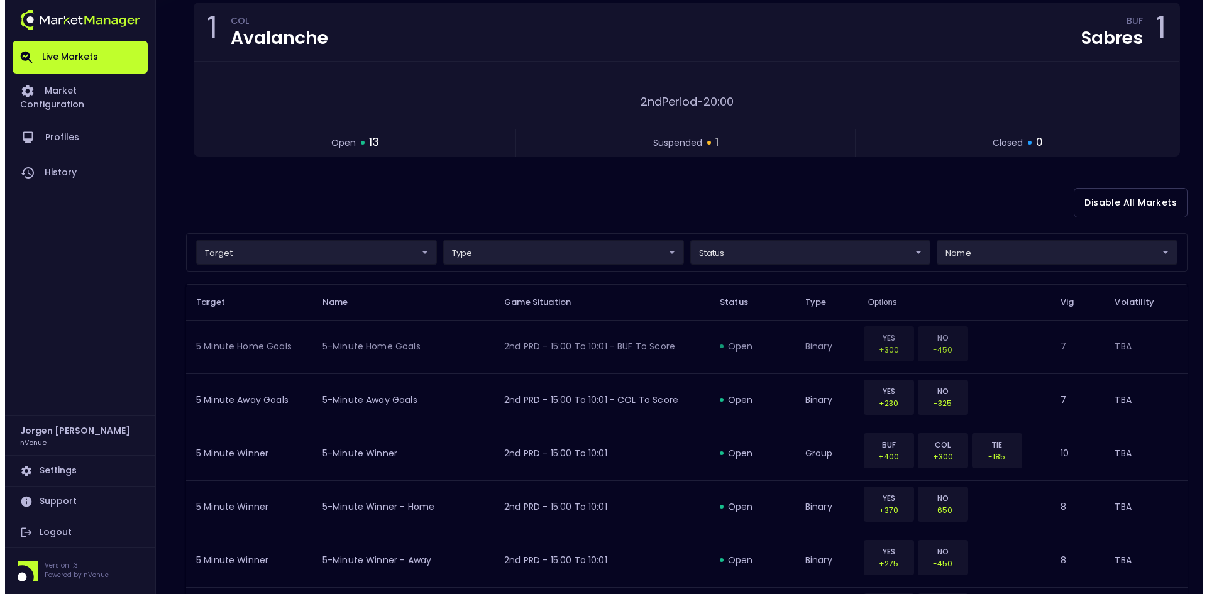
scroll to position [126, 0]
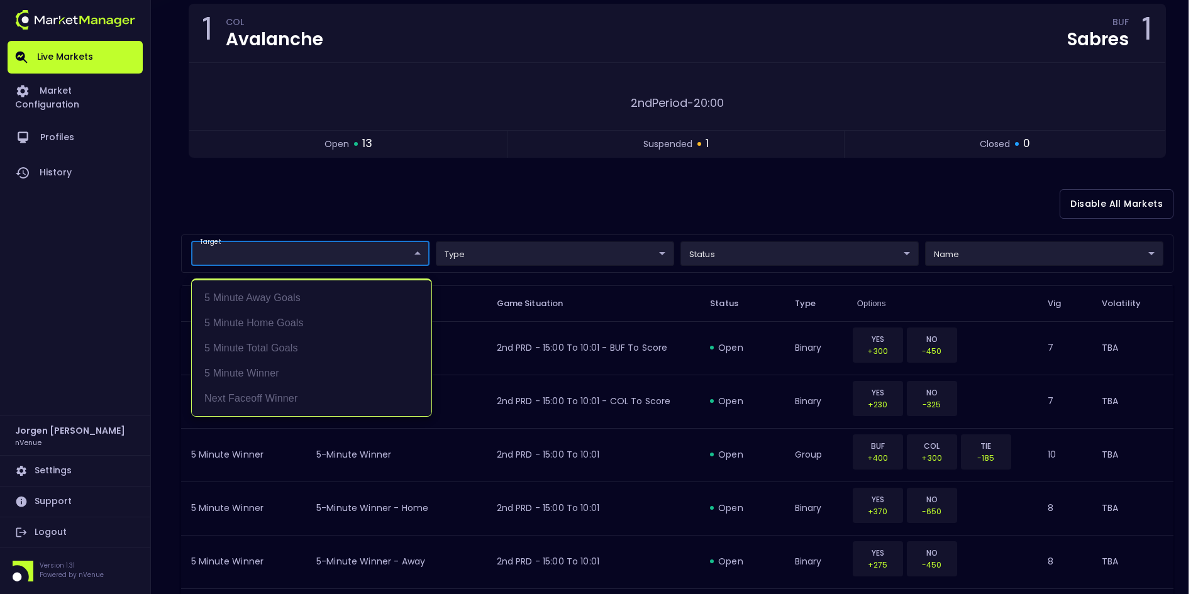
click at [285, 253] on body "Live Markets Market Configuration Profiles History [PERSON_NAME] nVenue Setting…" at bounding box center [599, 503] width 1198 height 1259
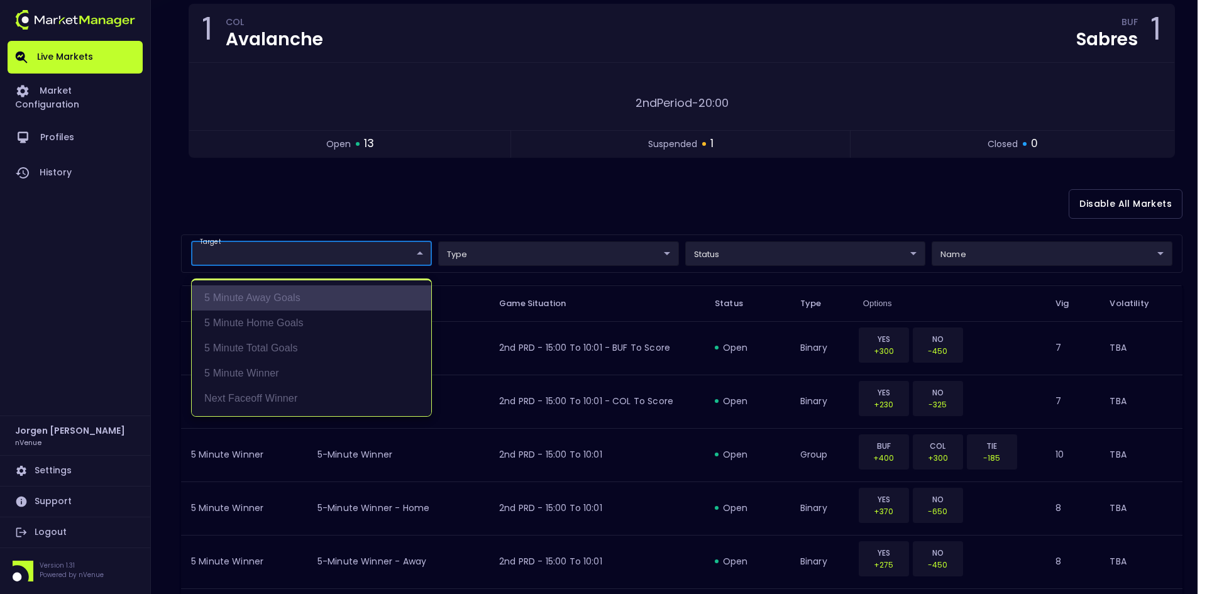
click at [264, 297] on li "5 Minute Away Goals" at bounding box center [312, 297] width 240 height 25
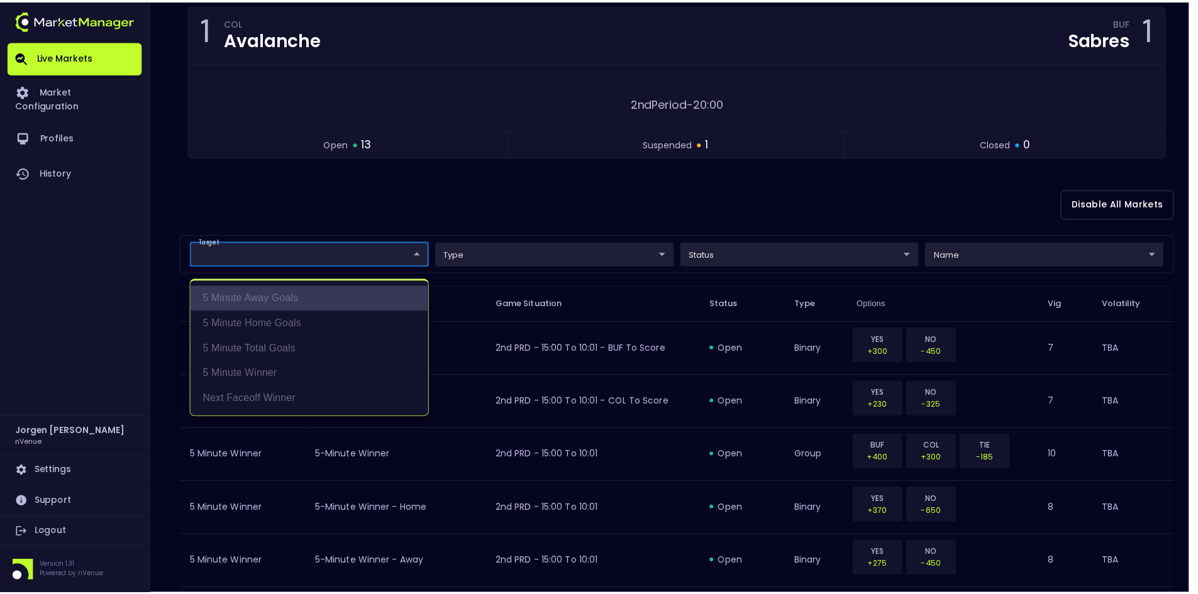
scroll to position [23, 0]
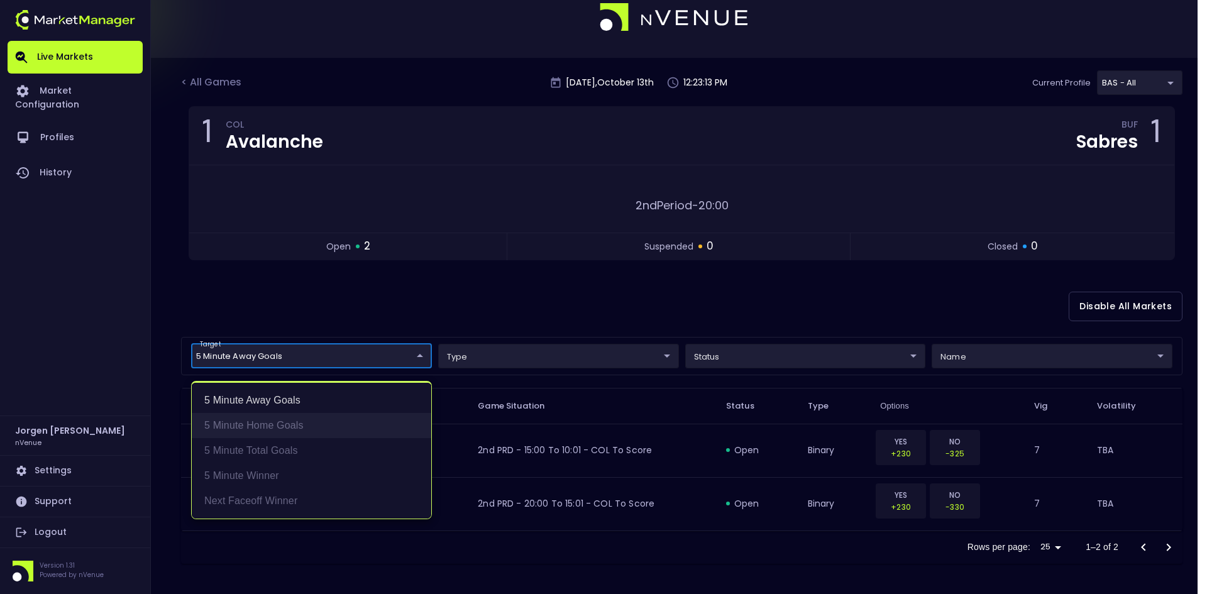
click at [253, 431] on li "5 Minute Home Goals" at bounding box center [312, 425] width 240 height 25
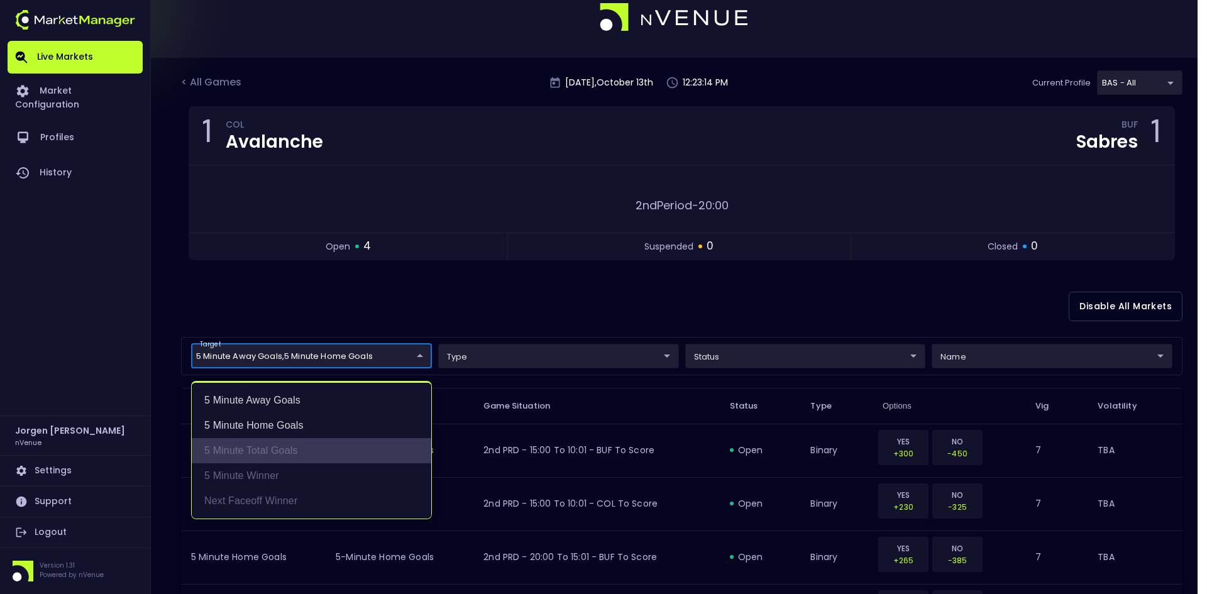
click at [258, 452] on li "5 Minute Total Goals" at bounding box center [312, 450] width 240 height 25
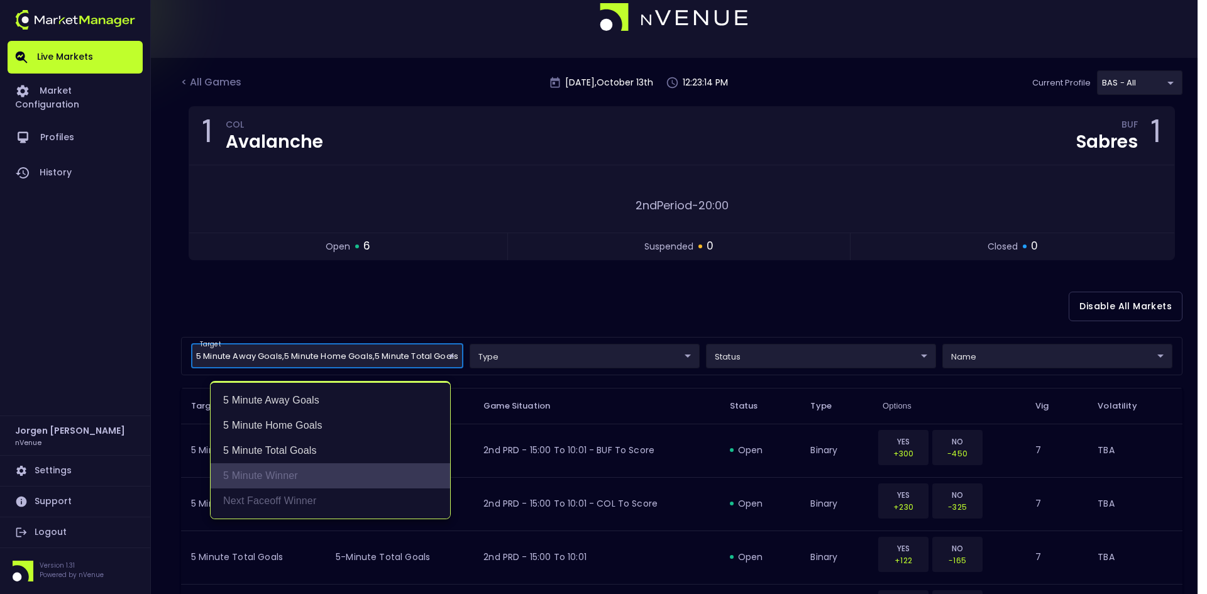
click at [255, 477] on li "5 Minute Winner" at bounding box center [331, 475] width 240 height 25
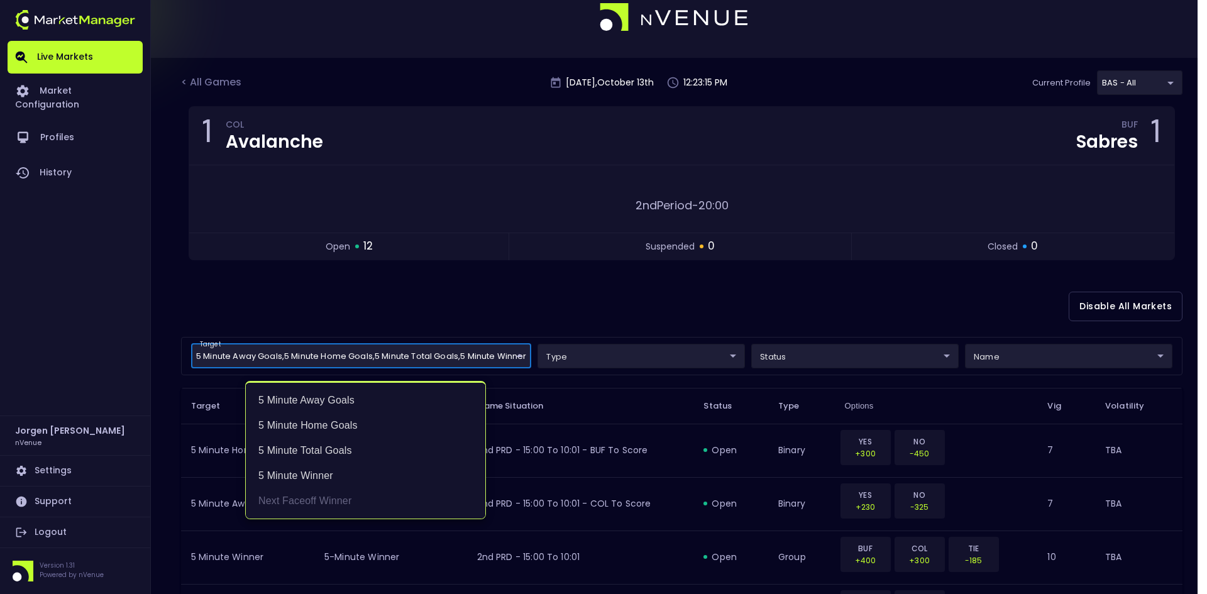
click at [627, 286] on div at bounding box center [603, 297] width 1207 height 594
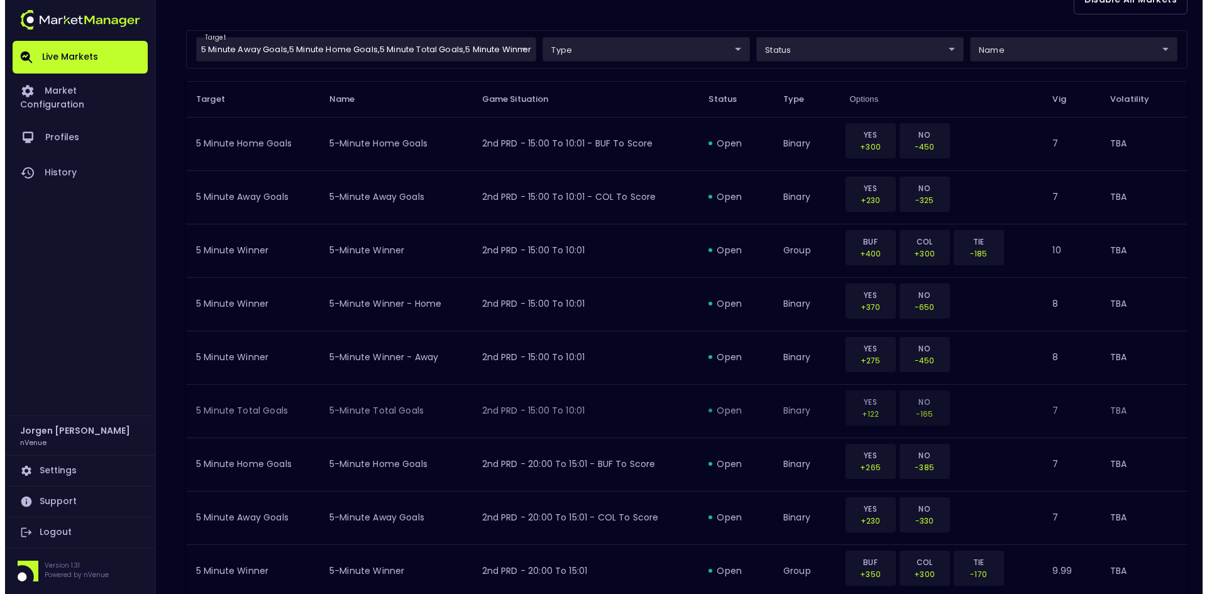
scroll to position [275, 0]
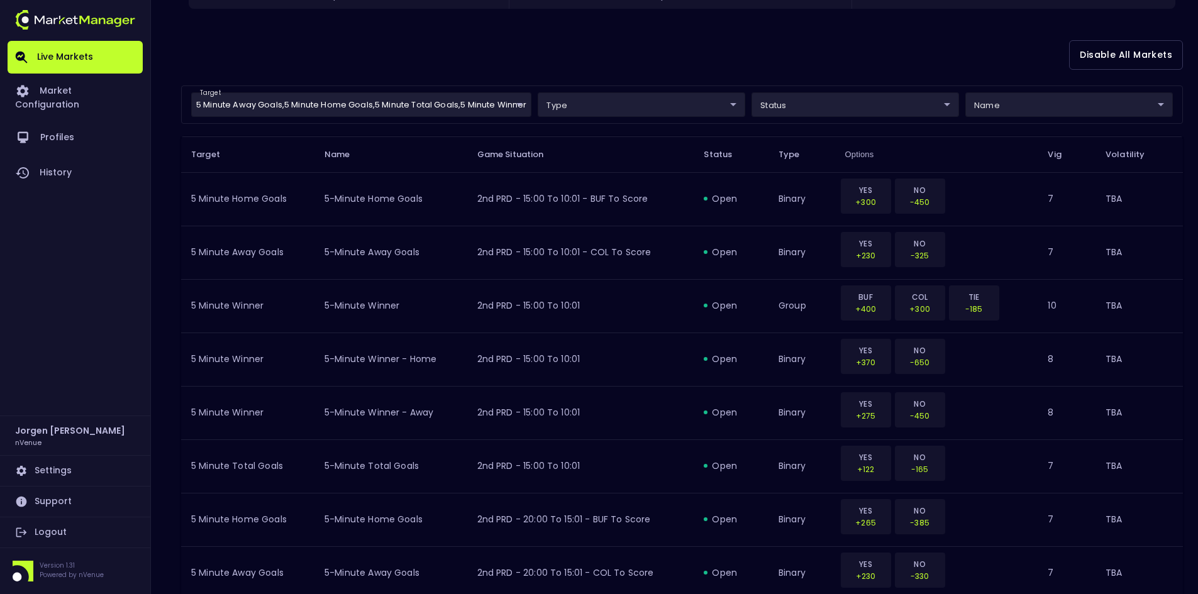
click at [373, 98] on body "Live Markets Market Configuration Profiles History [PERSON_NAME] nVenue Setting…" at bounding box center [599, 301] width 1198 height 1152
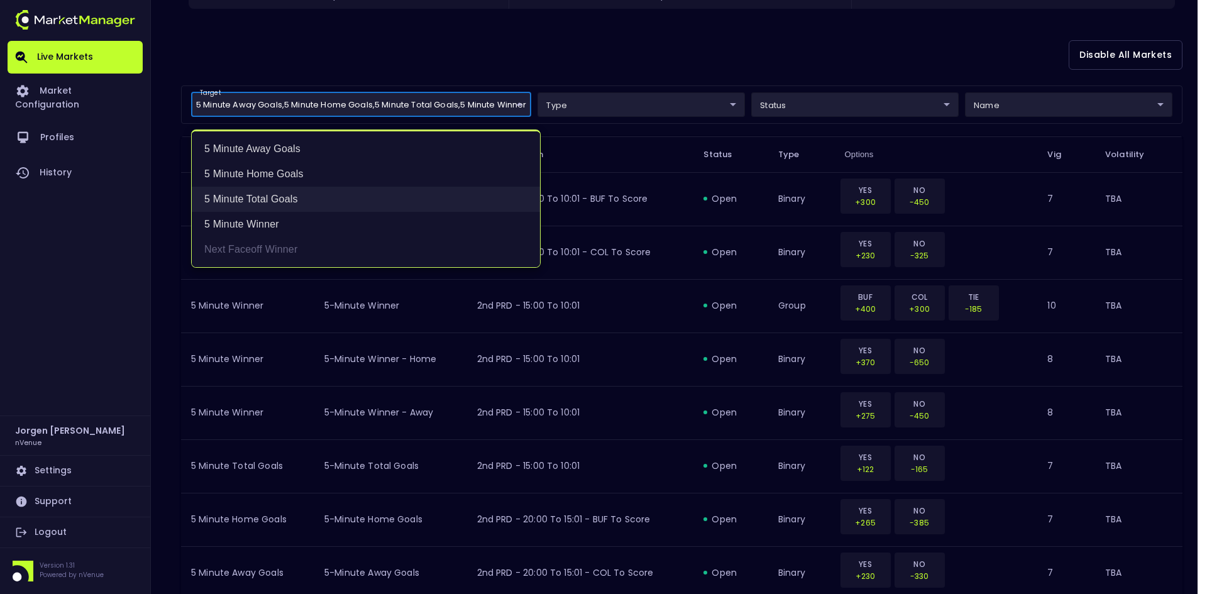
click at [249, 194] on li "5 Minute Total Goals" at bounding box center [366, 199] width 348 height 25
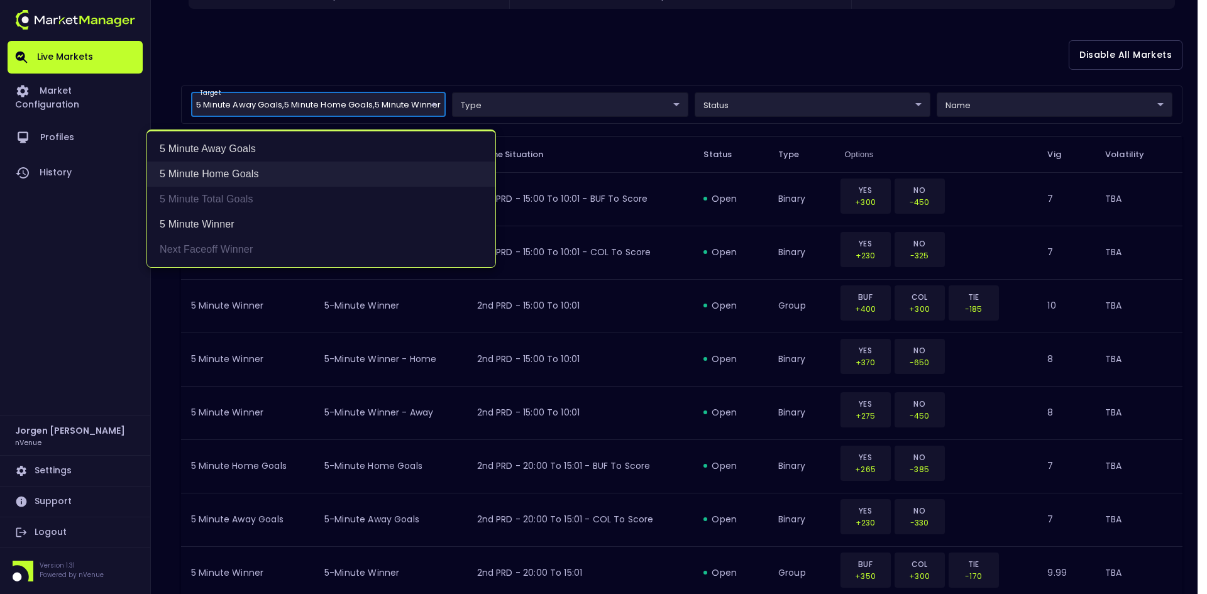
click at [248, 168] on li "5 Minute Home Goals" at bounding box center [321, 174] width 348 height 25
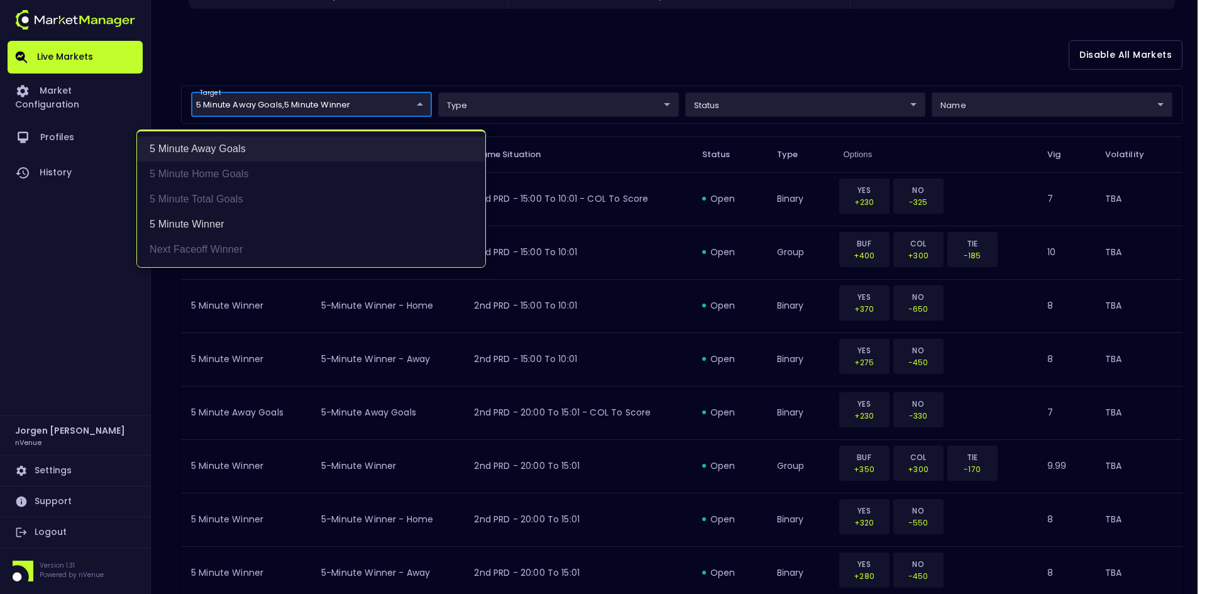
click at [219, 147] on li "5 Minute Away Goals" at bounding box center [311, 148] width 348 height 25
type input "5 Minute Winner"
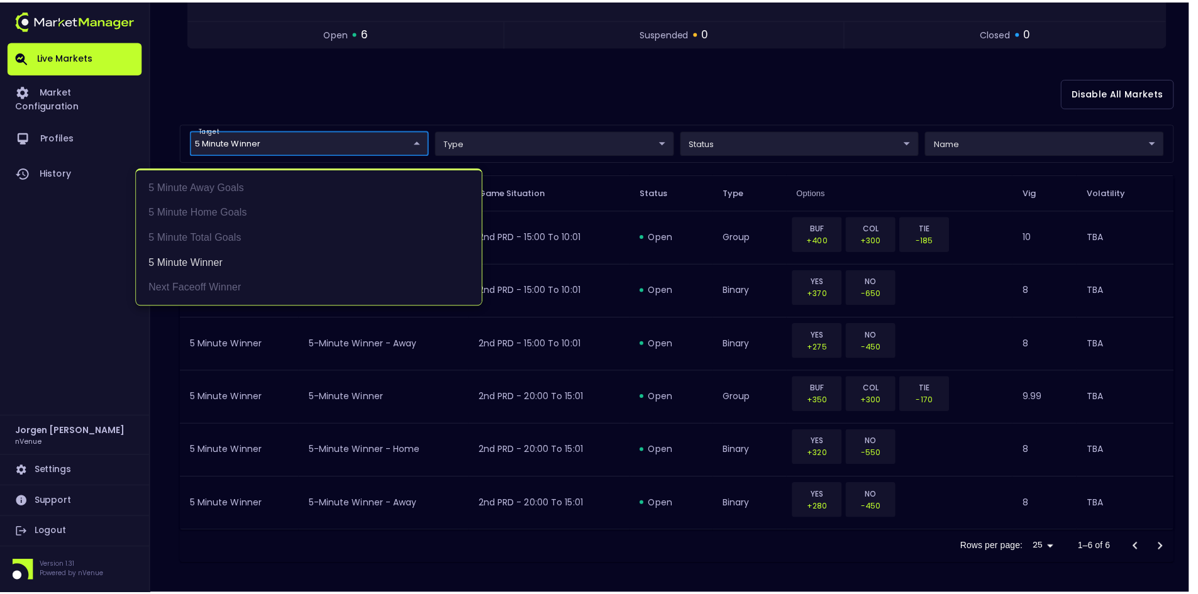
scroll to position [237, 0]
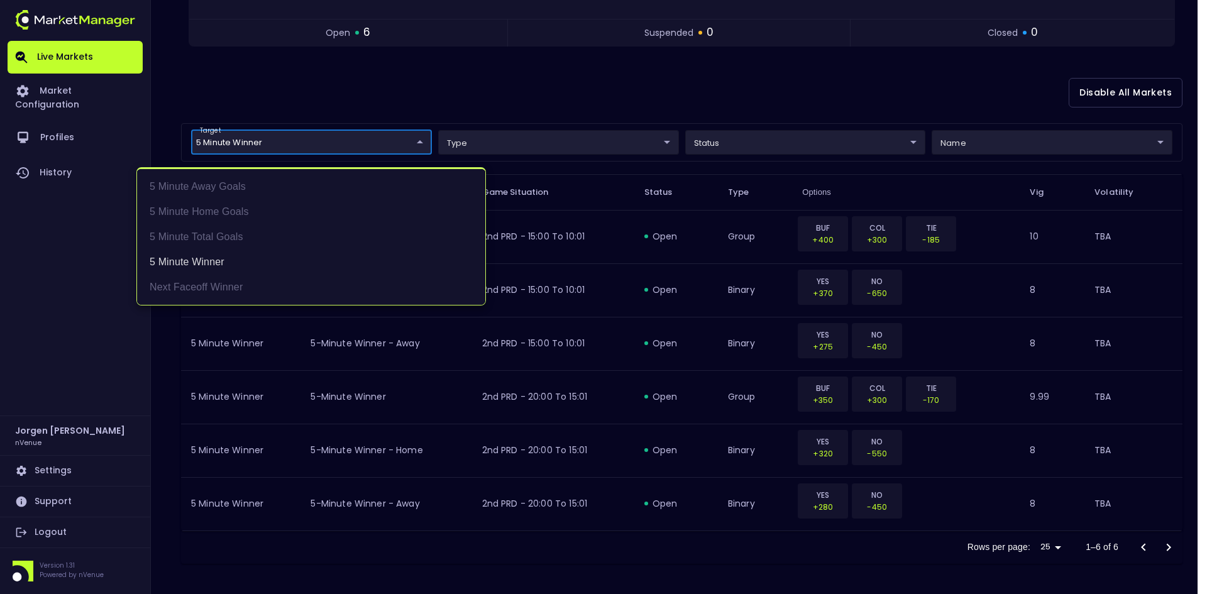
click at [632, 85] on div at bounding box center [603, 297] width 1207 height 594
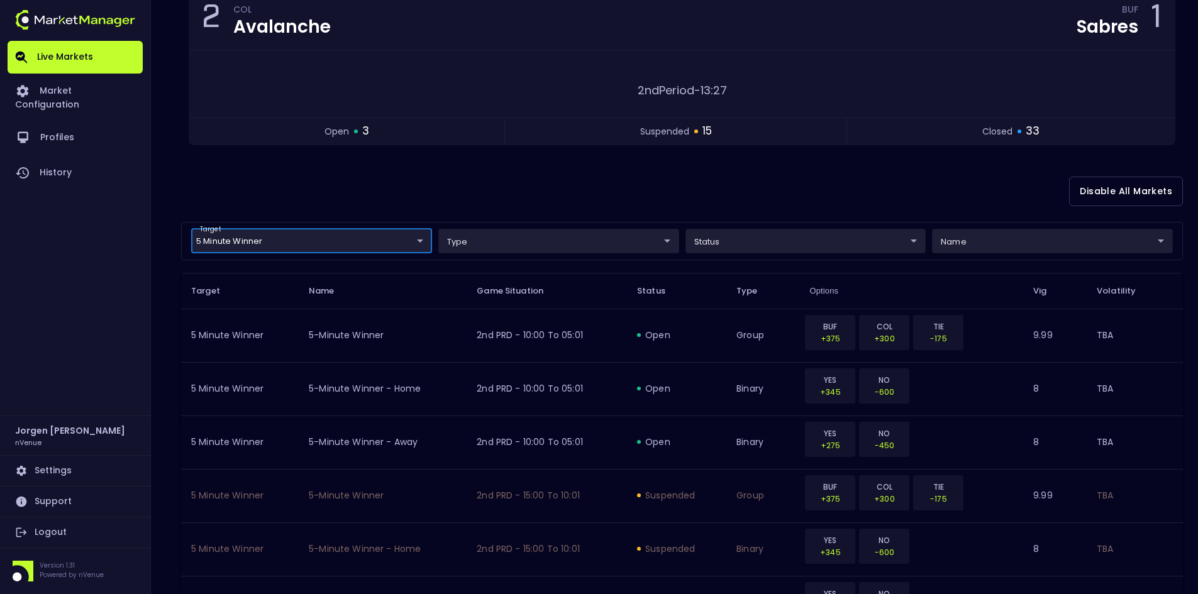
scroll to position [0, 0]
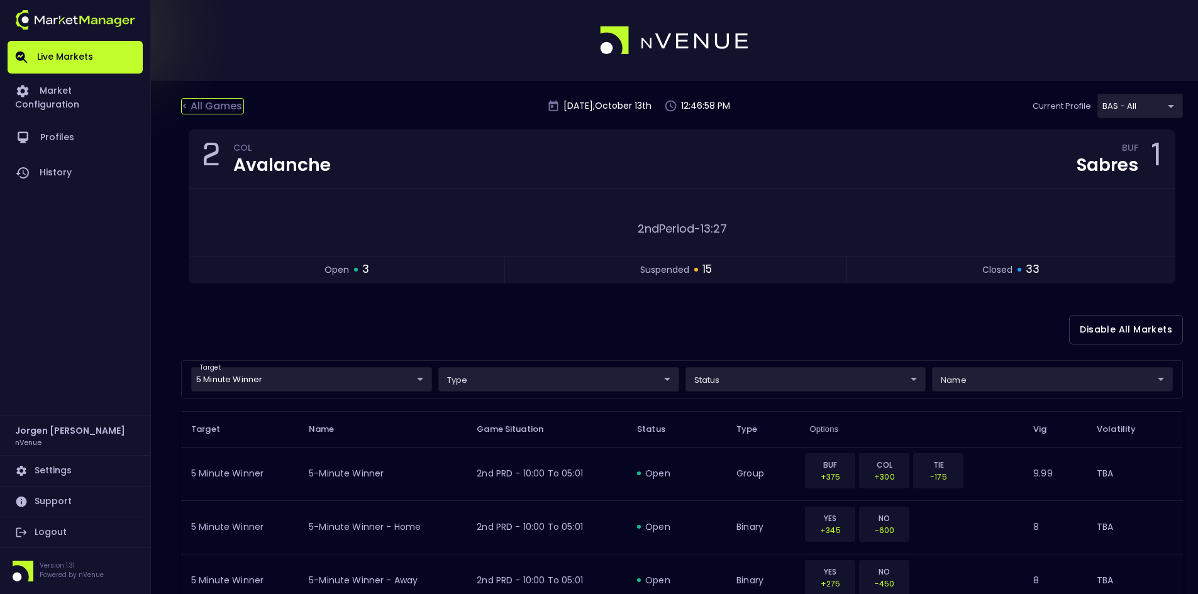
click at [216, 106] on div "< All Games" at bounding box center [212, 106] width 63 height 16
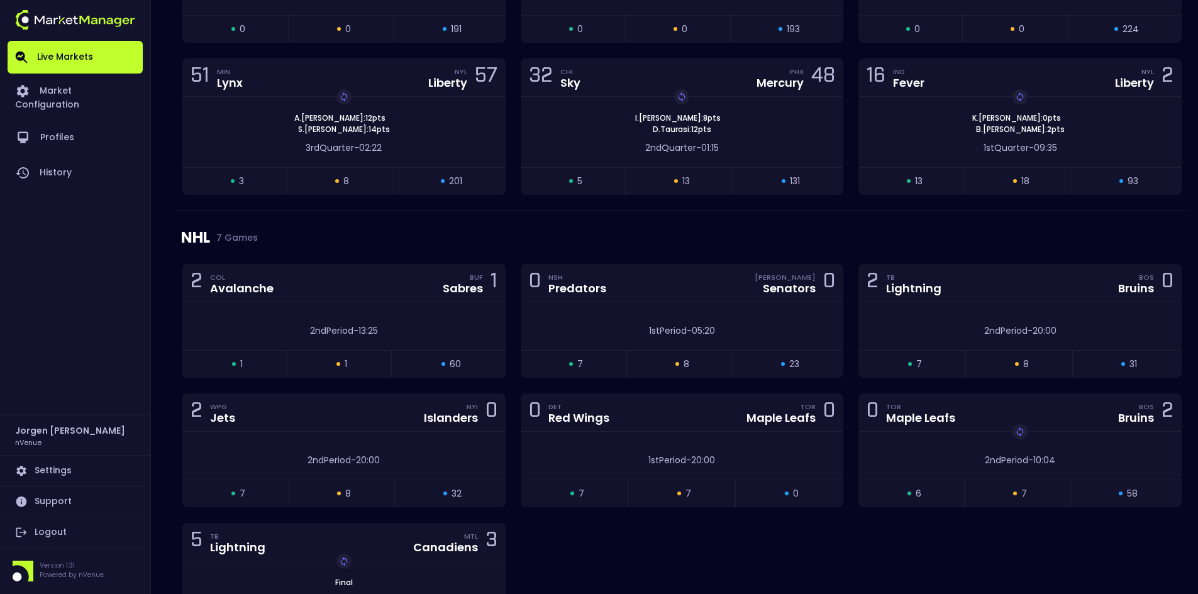
scroll to position [1194, 0]
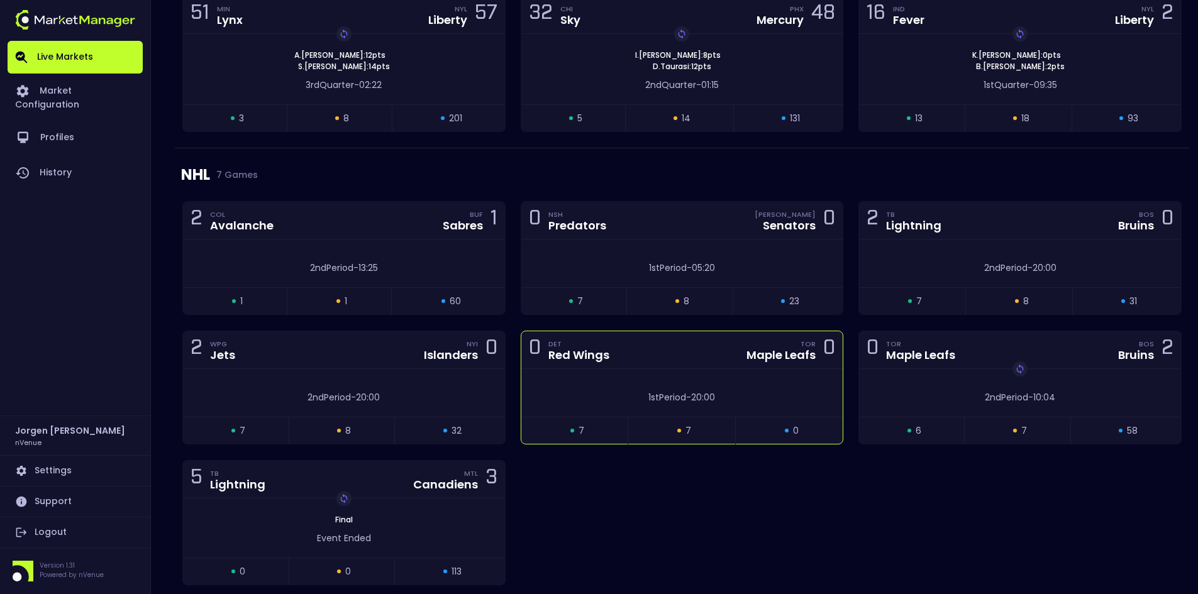
click at [607, 370] on div "1st Period - 20:00" at bounding box center [682, 393] width 322 height 48
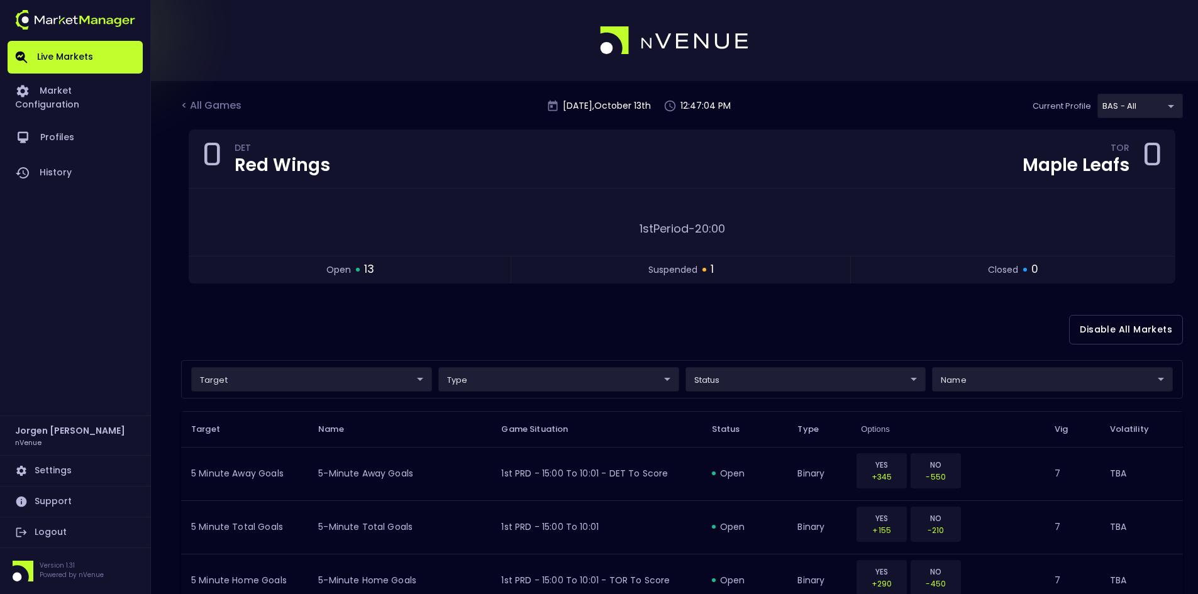
scroll to position [63, 0]
